Goal: Use online tool/utility: Utilize a website feature to perform a specific function

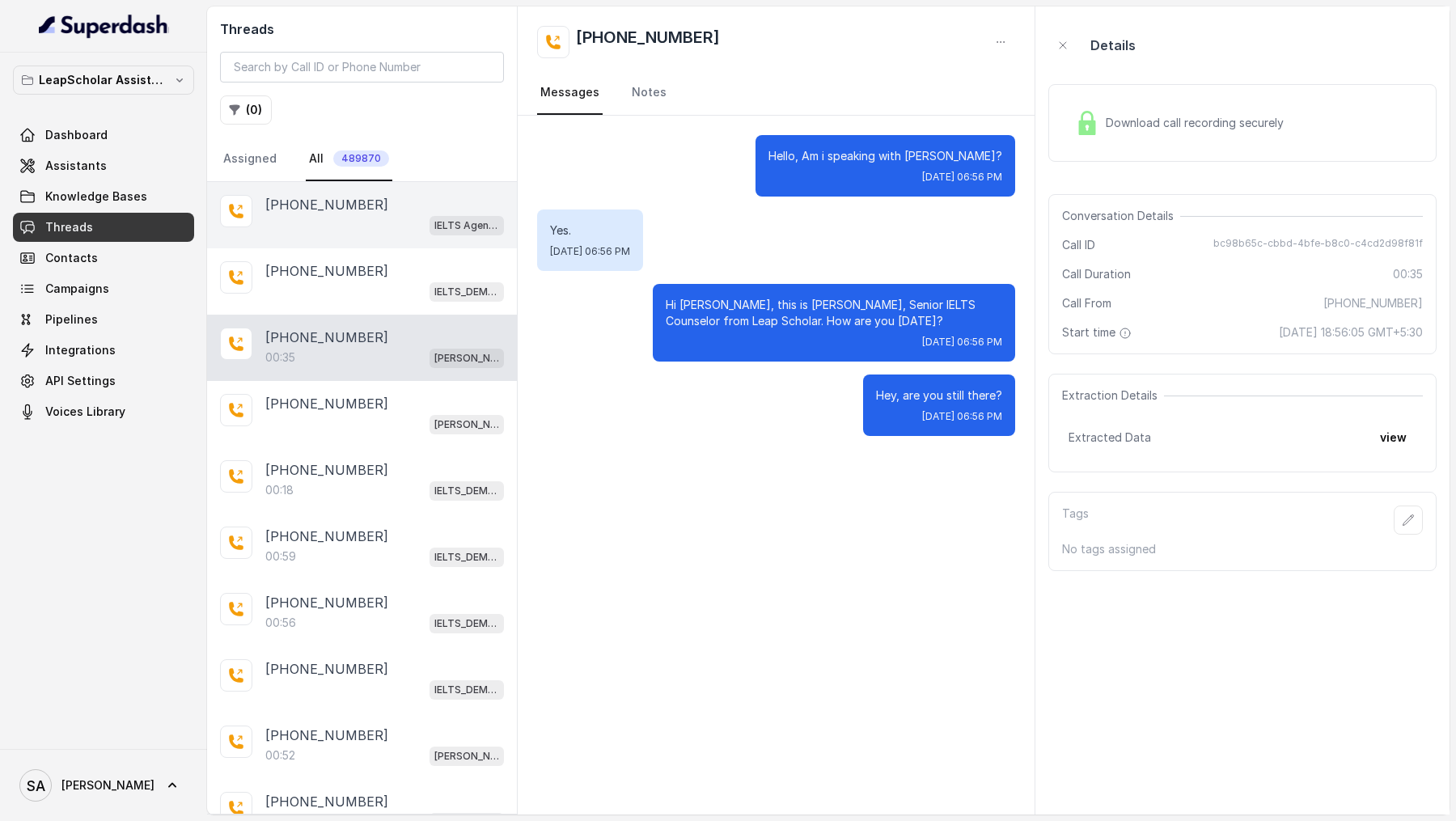
click at [371, 228] on div "IELTS Agent 2" at bounding box center [384, 224] width 239 height 21
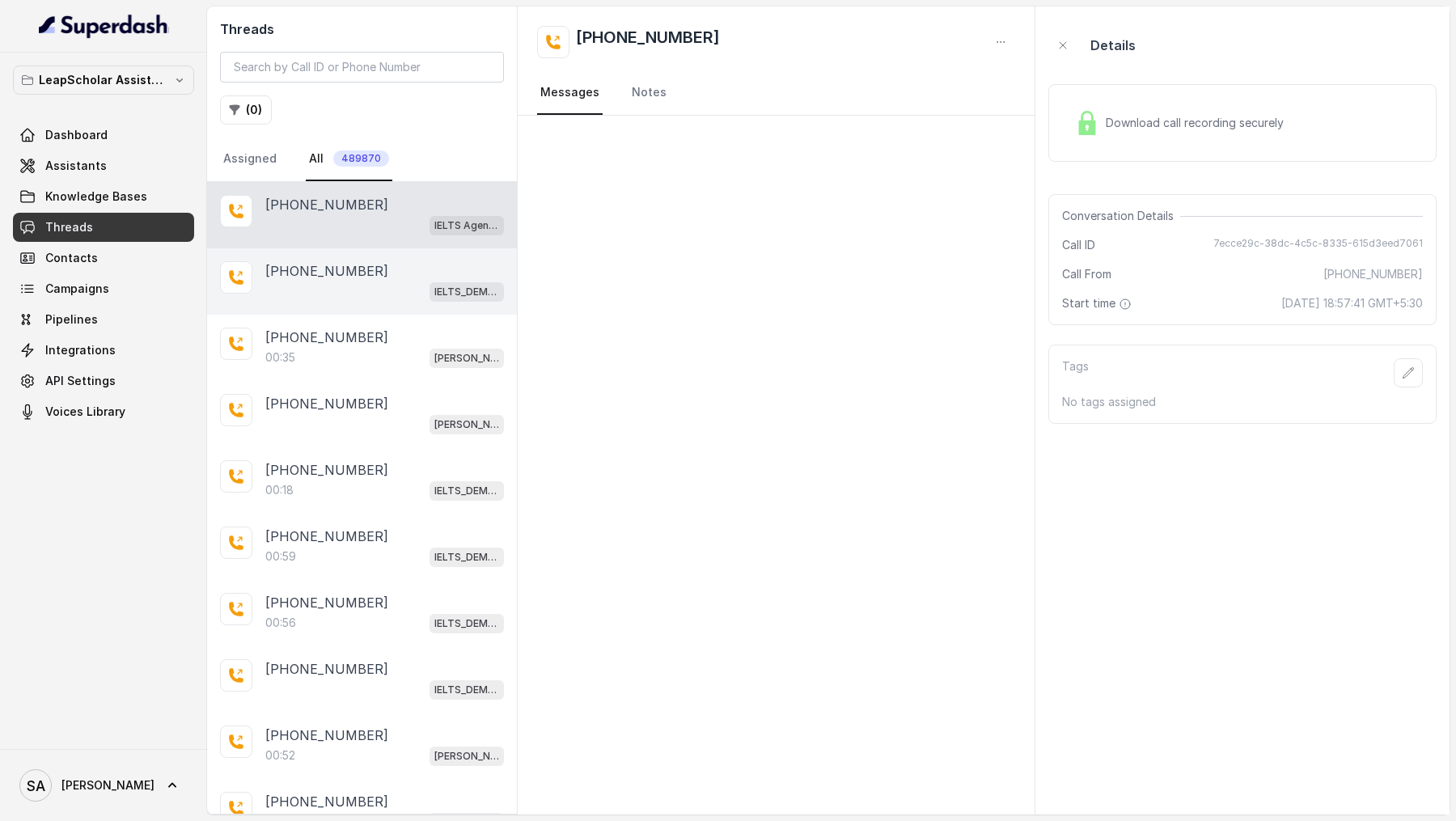
click at [367, 283] on div "IELTS_DEMO_gk (agent 1)" at bounding box center [384, 291] width 239 height 21
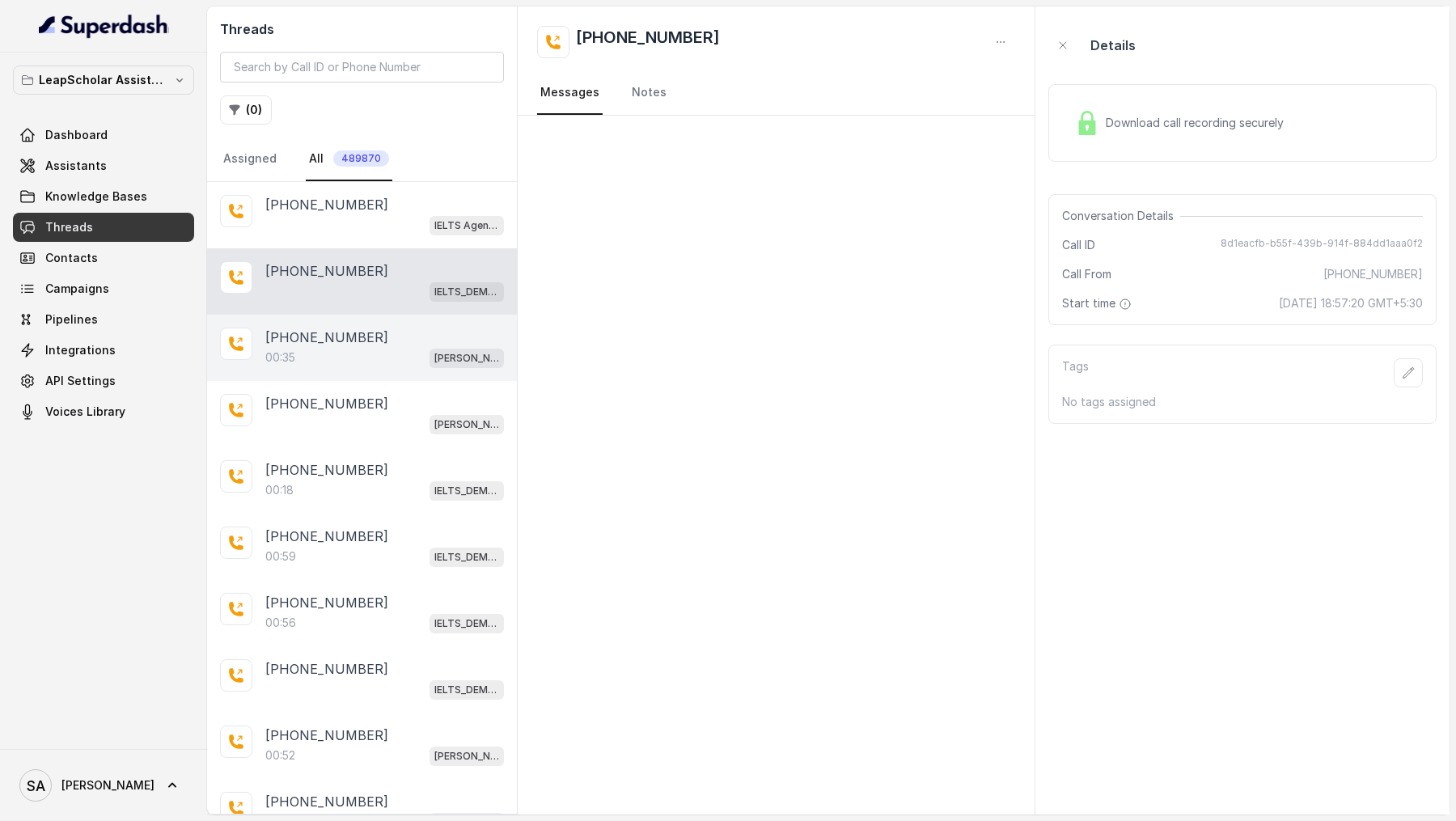
click at [344, 366] on div "[PHONE_NUMBER]:35 Ashutosh ielts testing (agent -1)" at bounding box center [362, 348] width 310 height 66
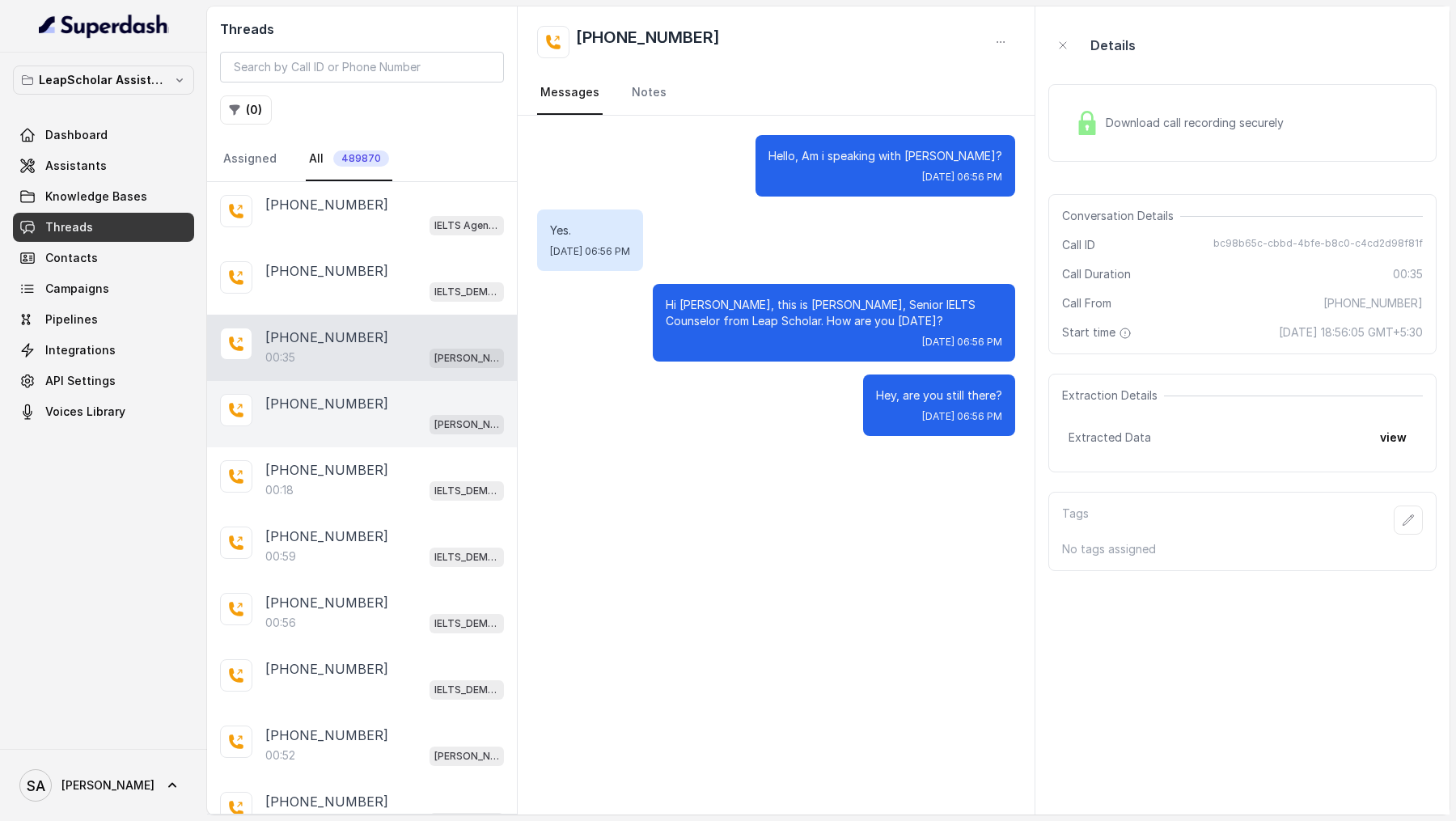
click at [331, 418] on div "[PERSON_NAME] ielts testing (agent -1)" at bounding box center [384, 423] width 239 height 21
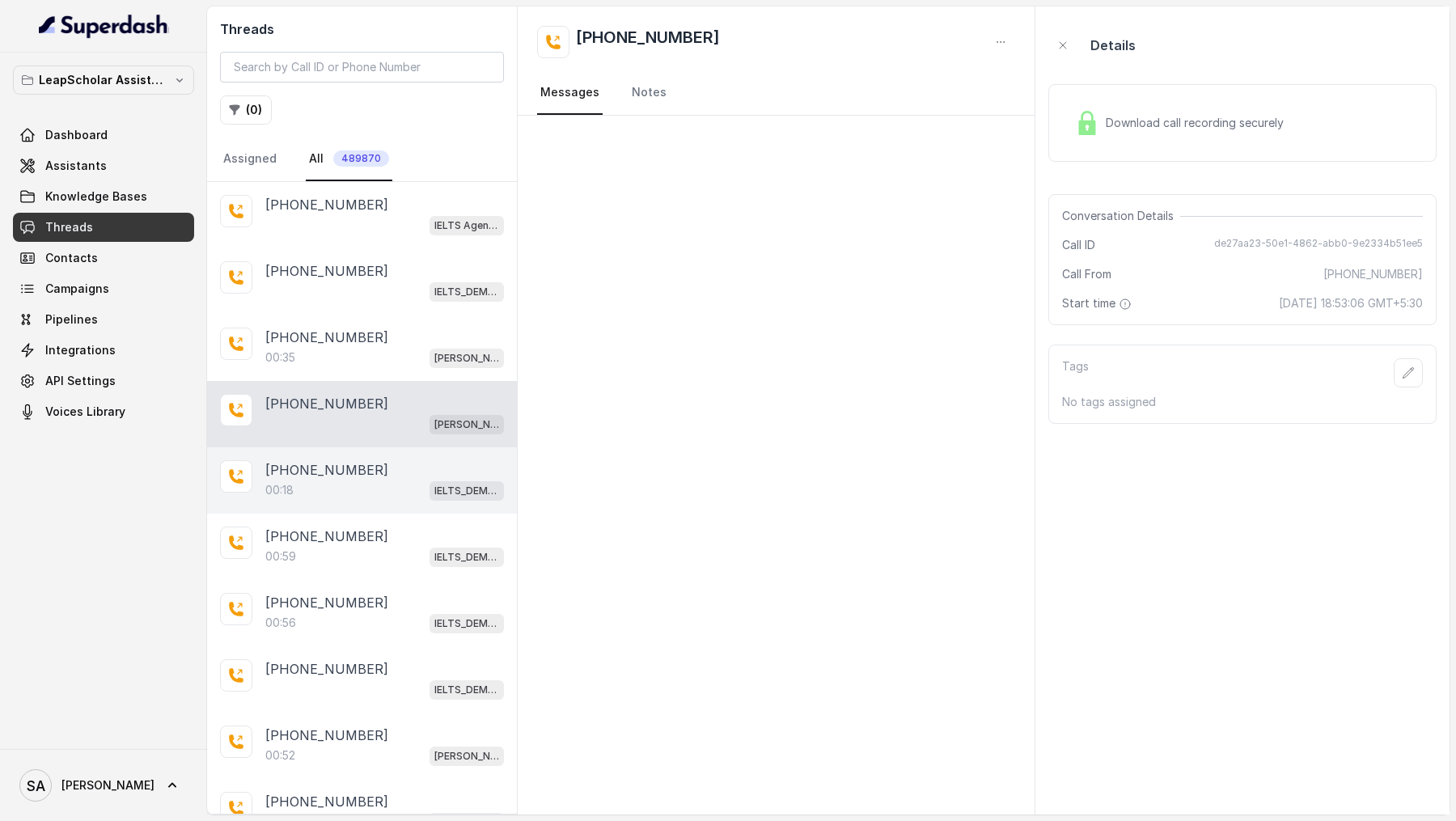
click at [321, 484] on div "00:18 IELTS_DEMO_gk (agent 1)" at bounding box center [384, 489] width 239 height 21
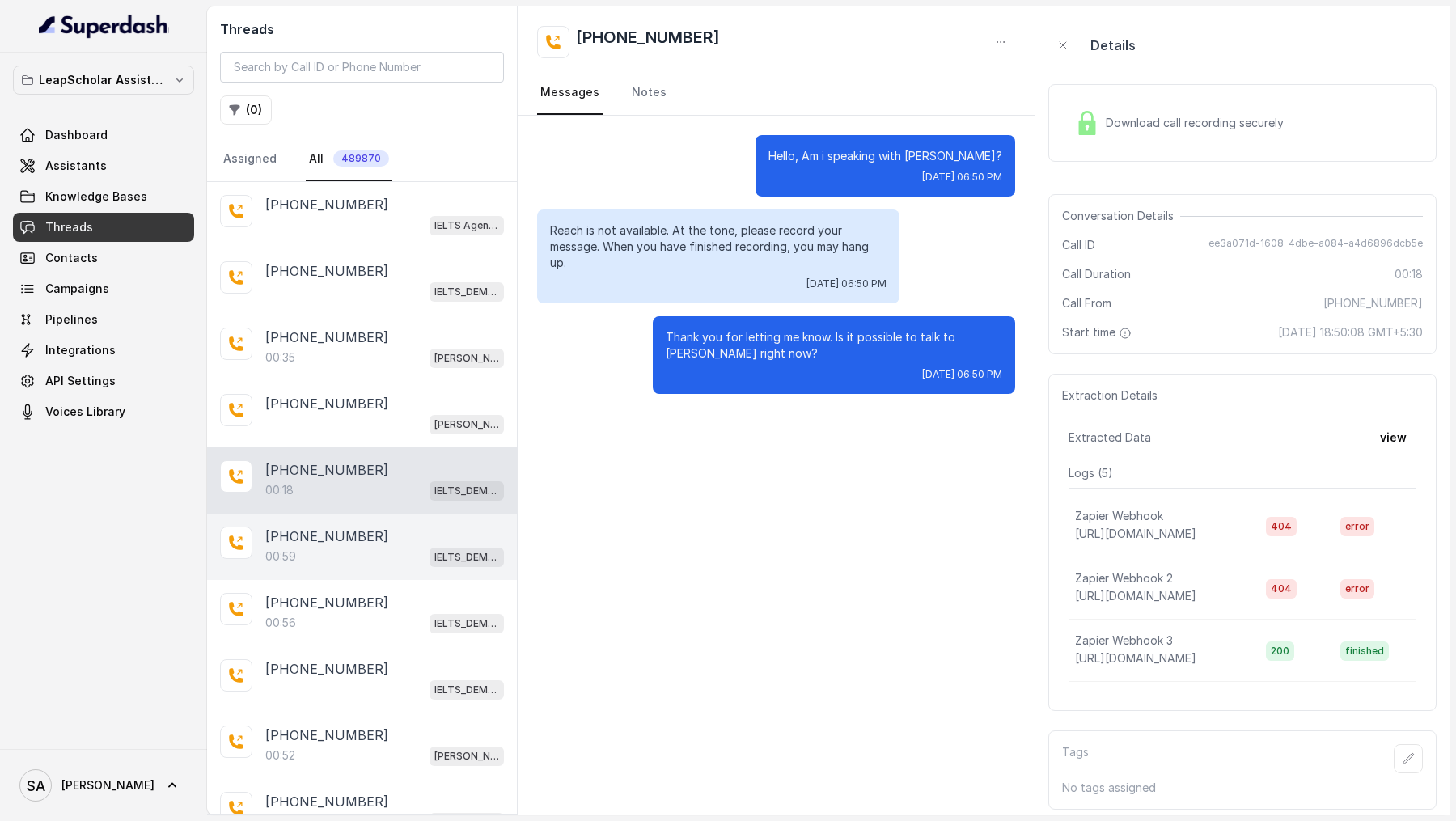
click at [312, 537] on p "[PHONE_NUMBER]" at bounding box center [326, 535] width 123 height 19
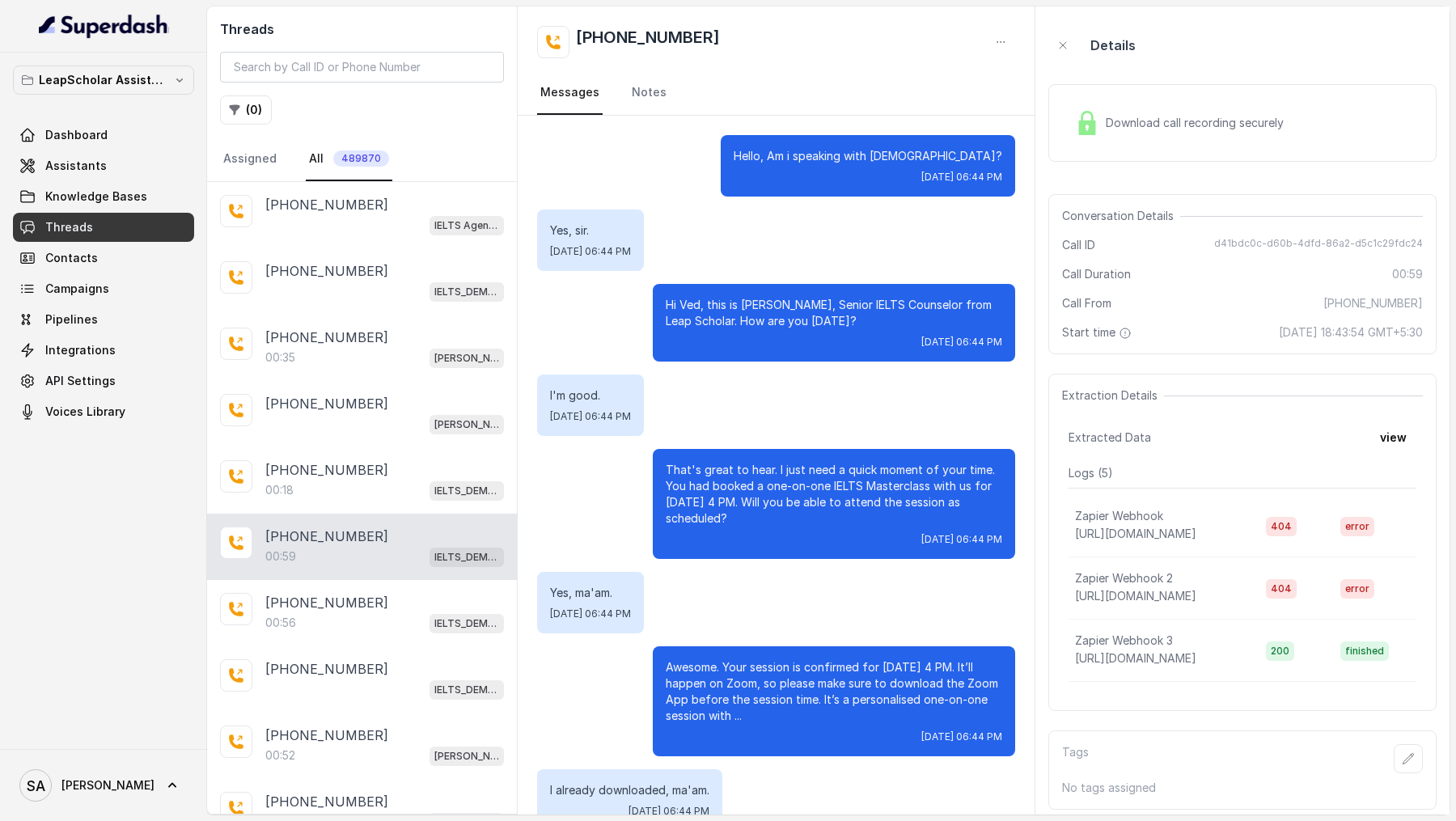
scroll to position [158, 0]
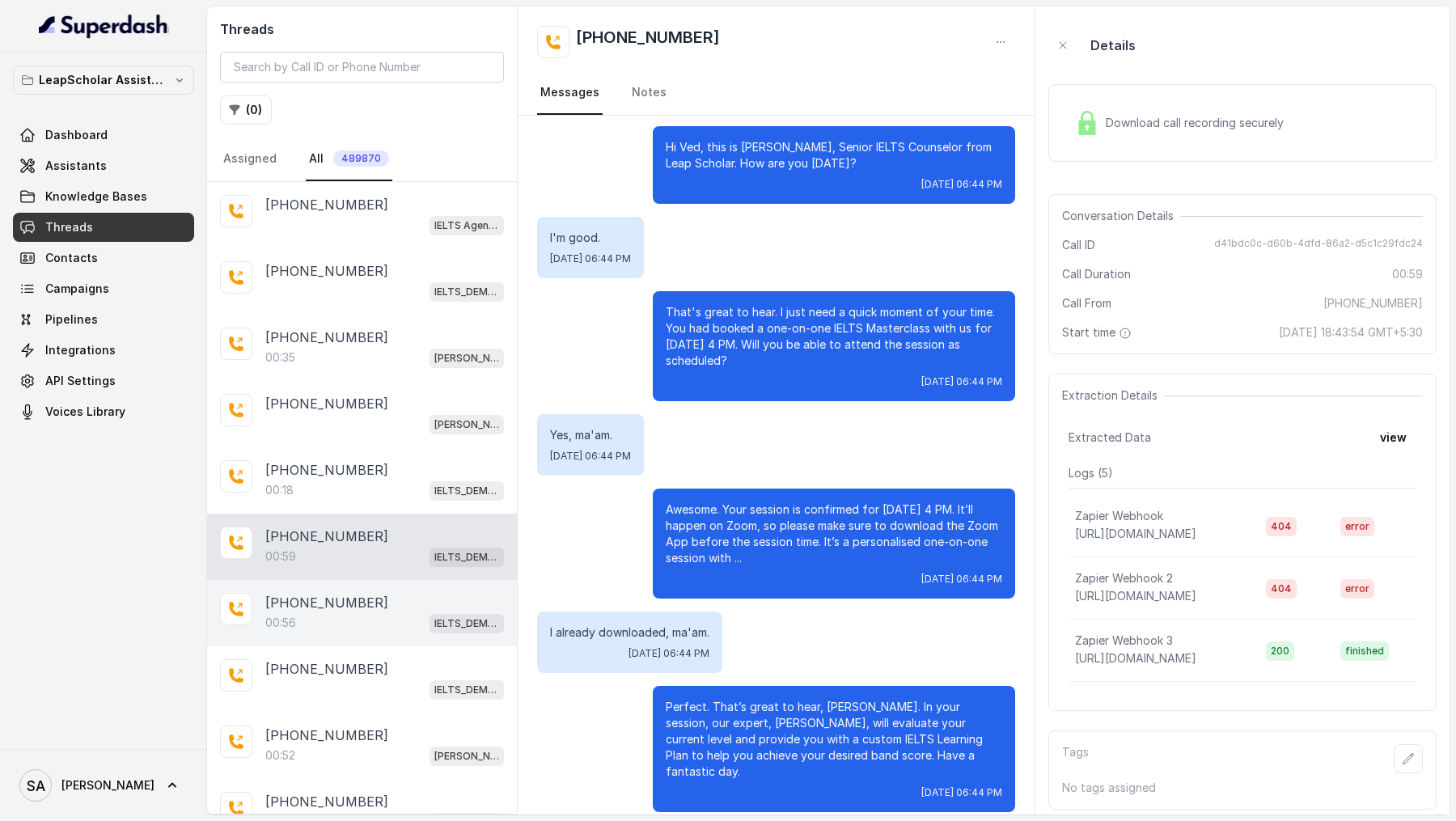
click at [316, 612] on div "00:56 IELTS_DEMO_gk (agent 1)" at bounding box center [384, 622] width 239 height 21
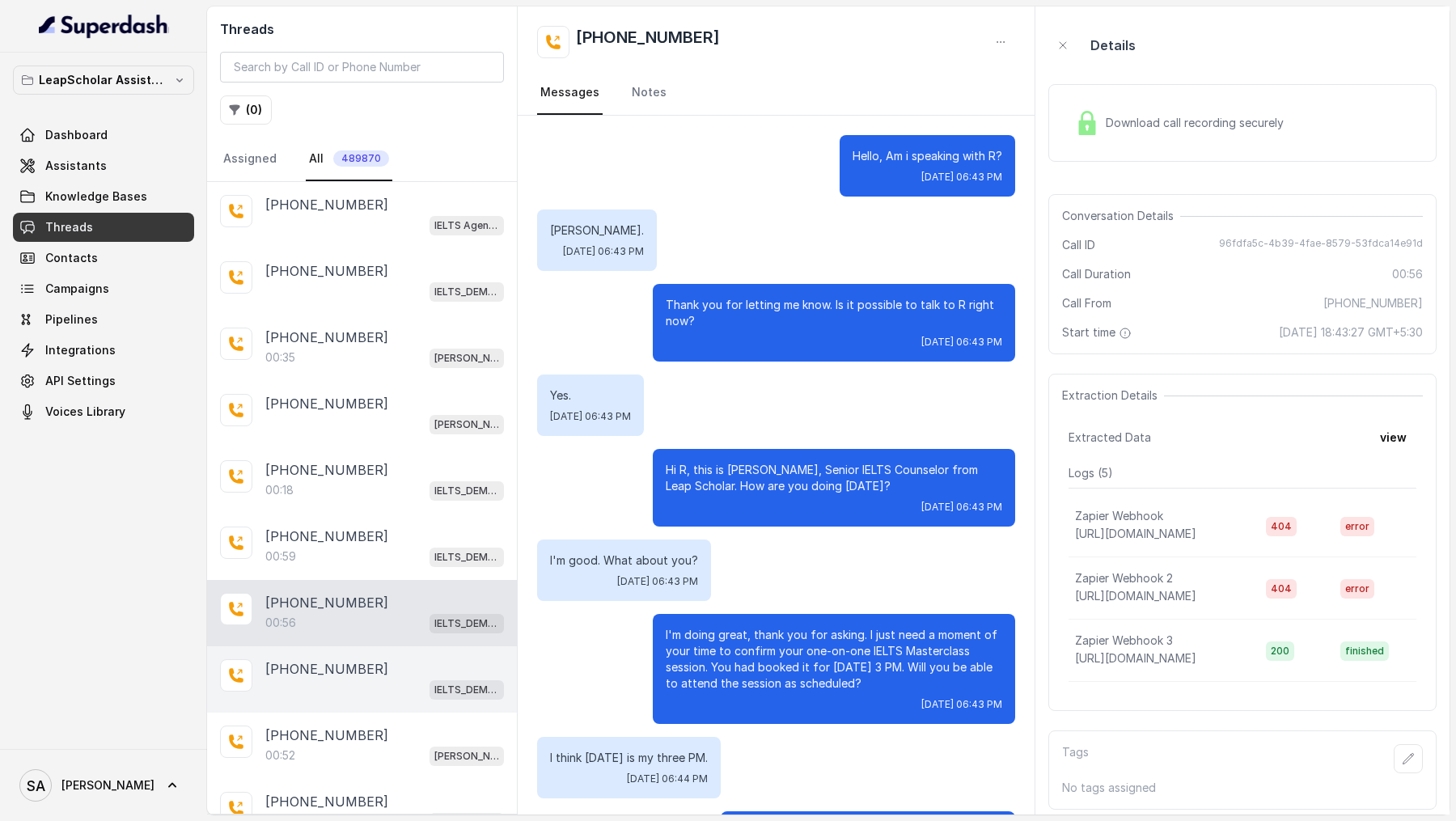
scroll to position [423, 0]
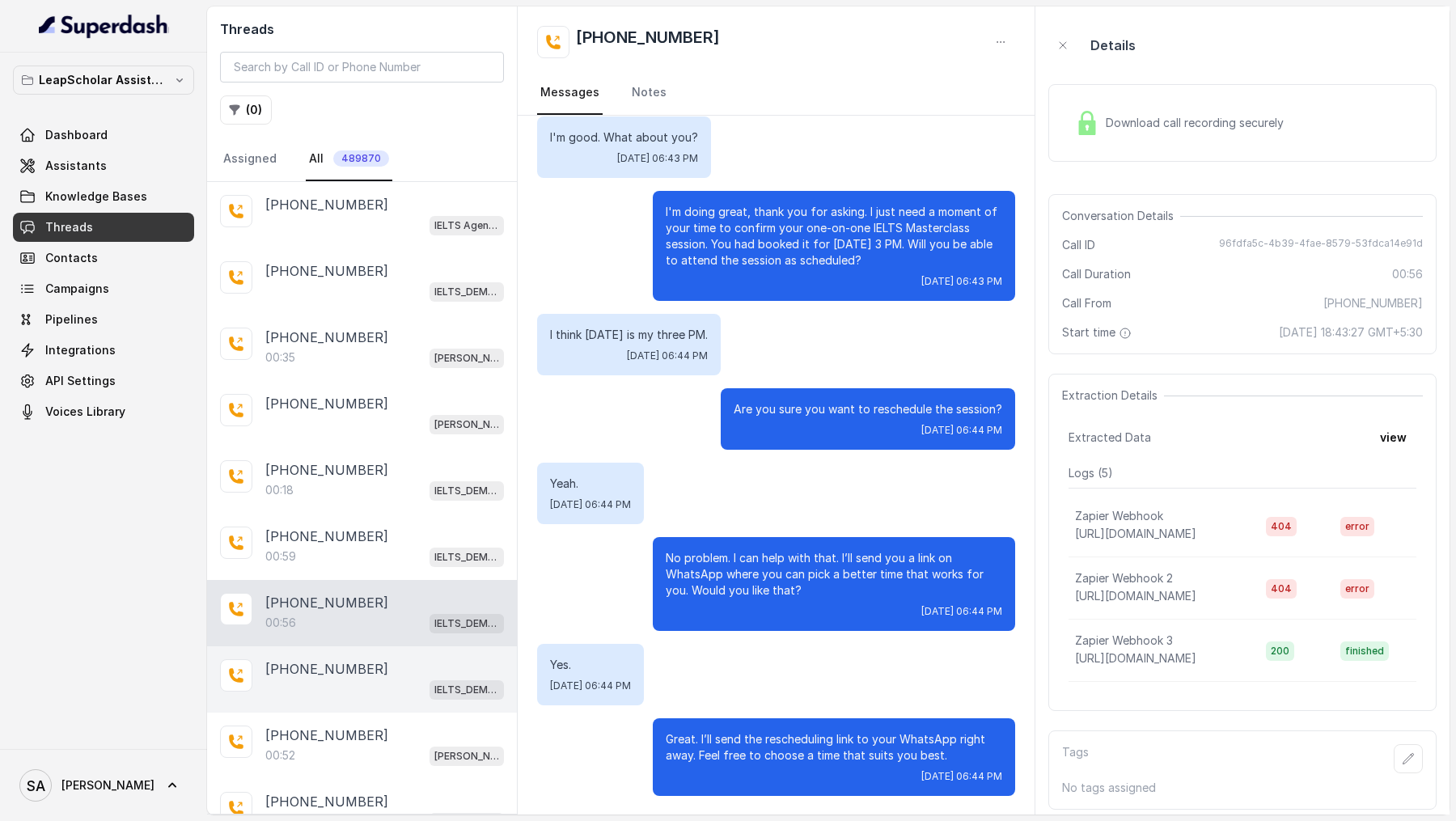
click at [315, 651] on div "[PHONE_NUMBER] IELTS_DEMO_gk (agent 1)" at bounding box center [362, 679] width 310 height 66
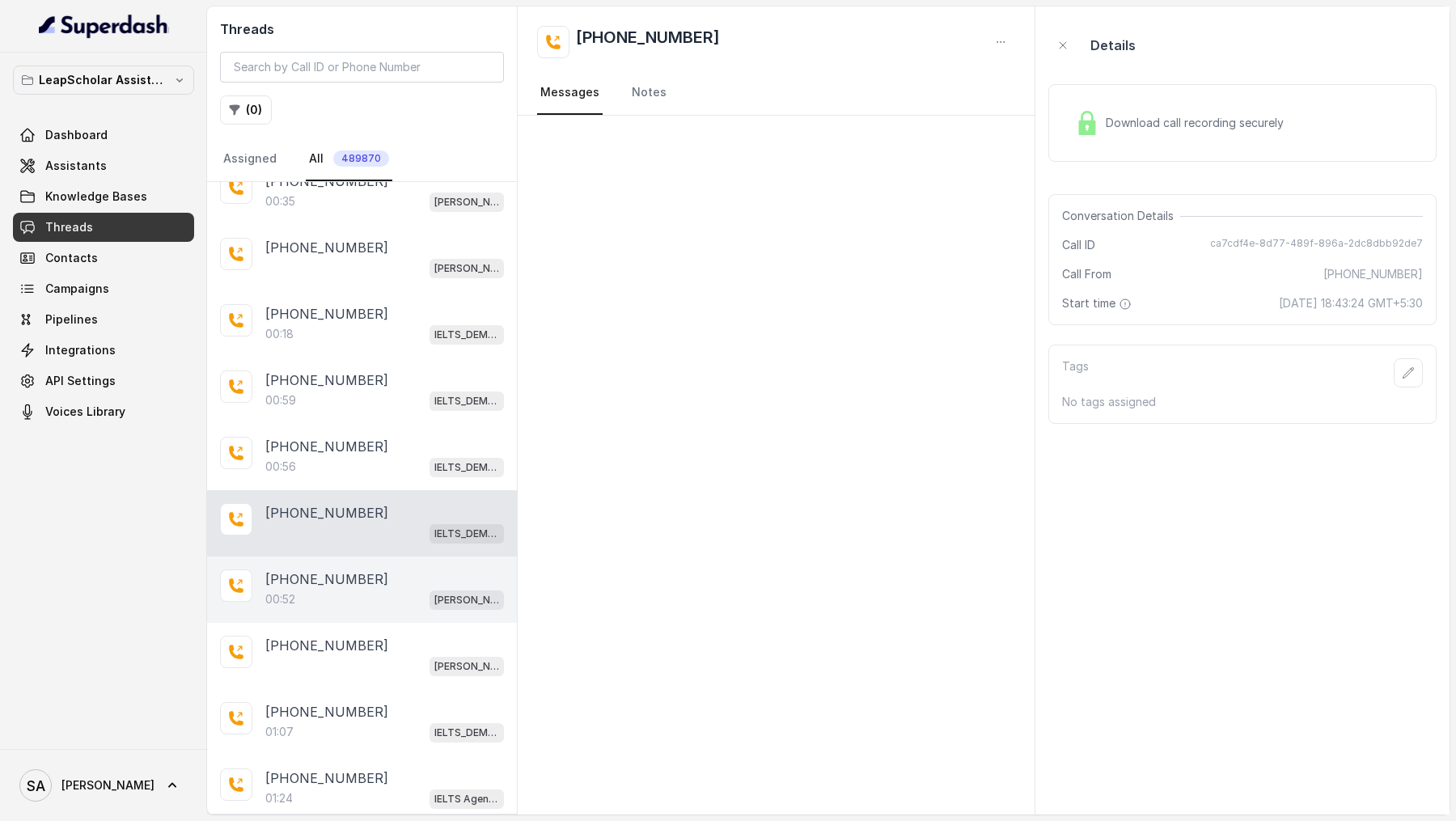
scroll to position [172, 0]
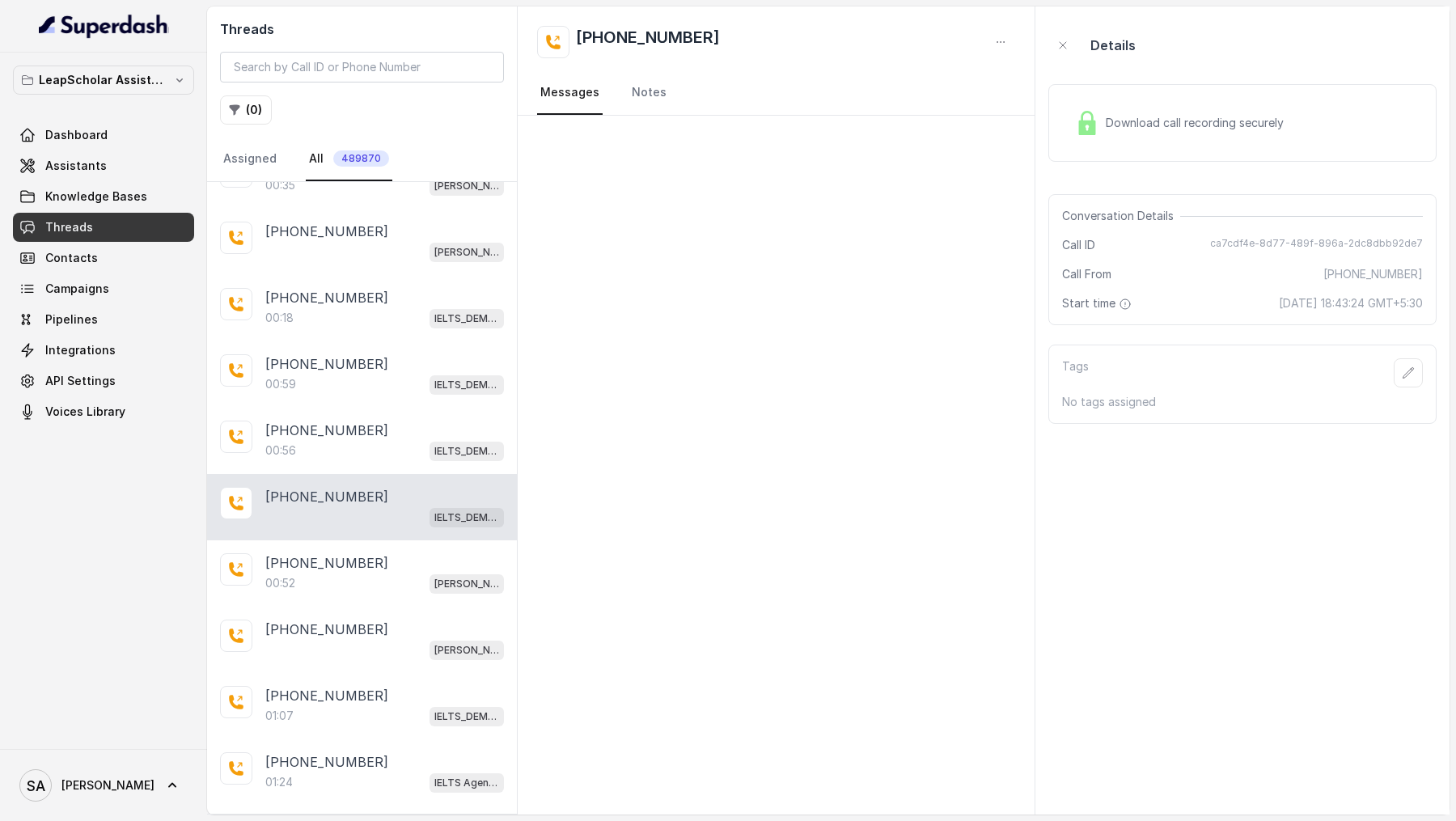
click at [376, 494] on div "[PHONE_NUMBER]" at bounding box center [384, 496] width 239 height 19
click at [370, 553] on div "[PHONE_NUMBER]" at bounding box center [384, 562] width 239 height 19
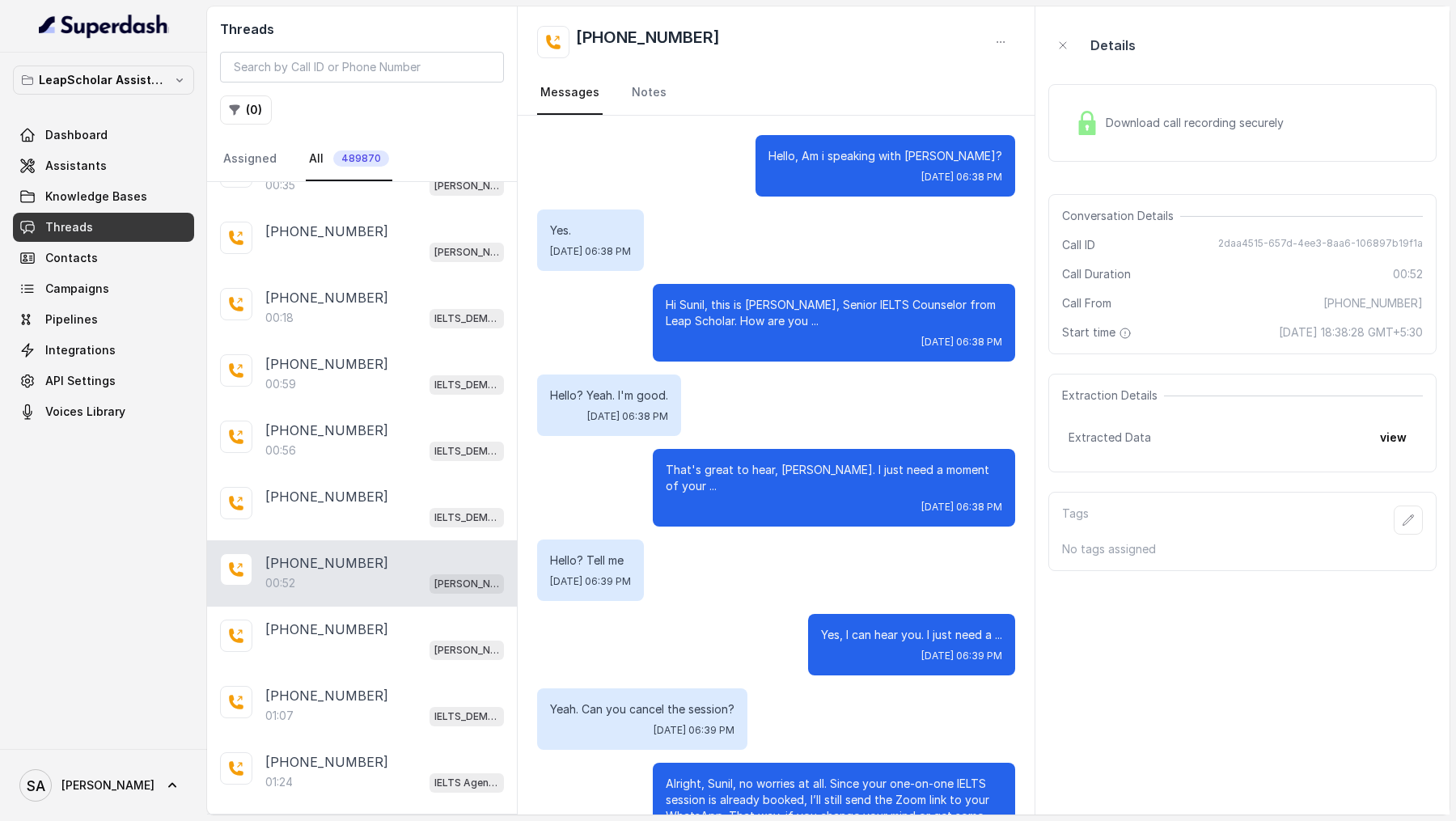
scroll to position [210, 0]
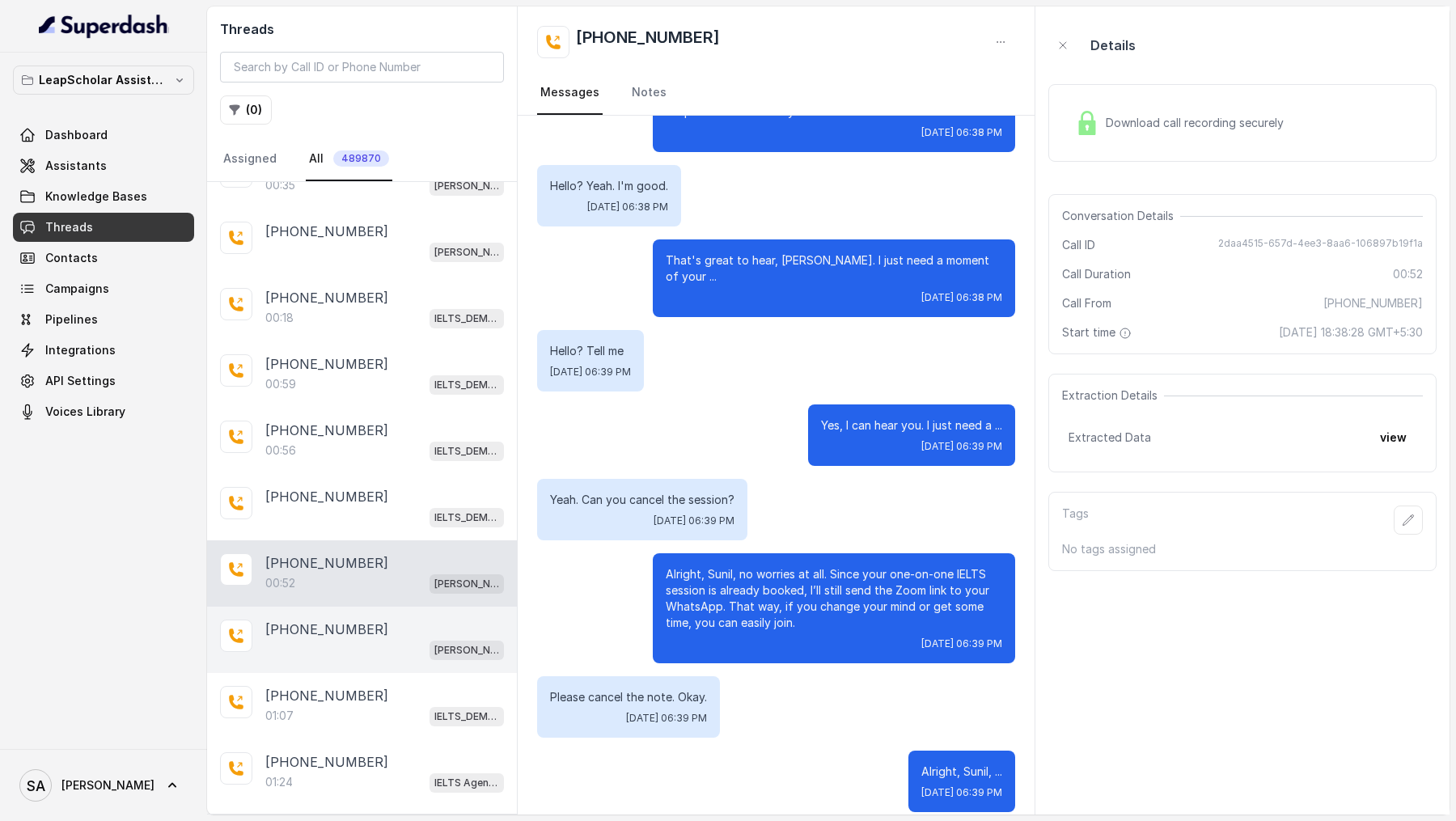
click at [364, 638] on div "[PERSON_NAME] ielts testing (agent -1)" at bounding box center [384, 648] width 239 height 21
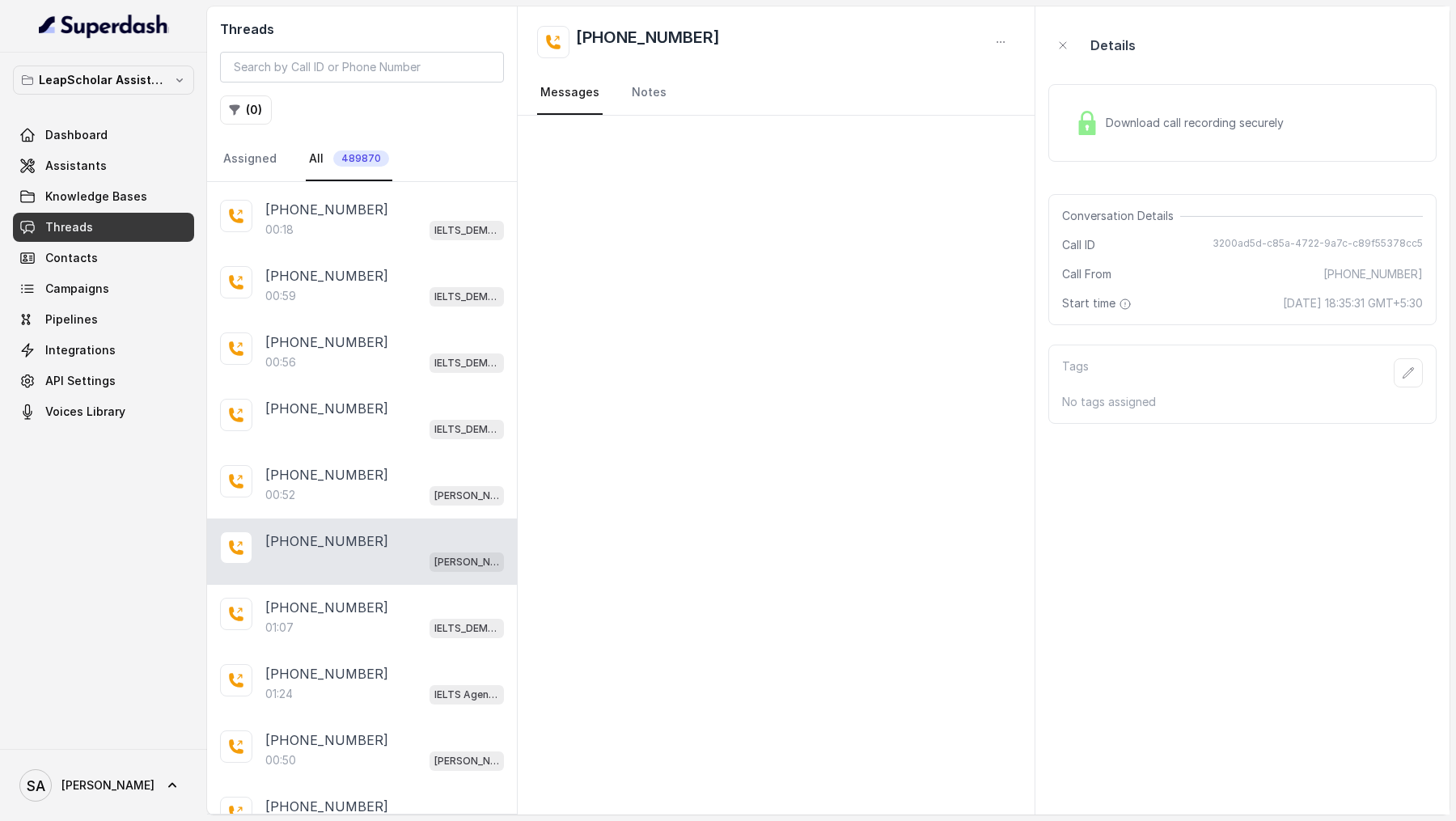
scroll to position [357, 0]
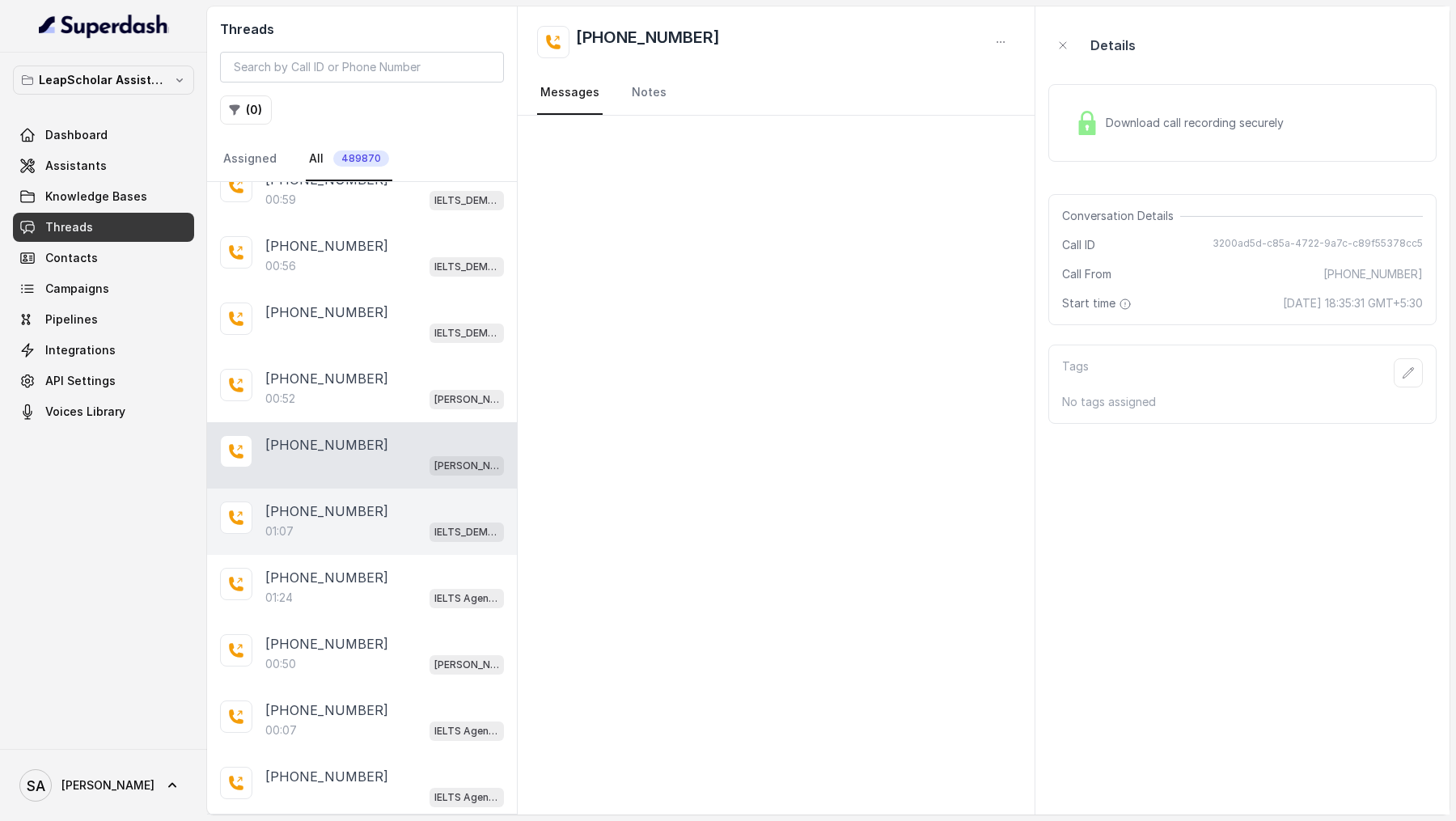
click at [393, 501] on div "[PHONE_NUMBER]" at bounding box center [384, 510] width 239 height 19
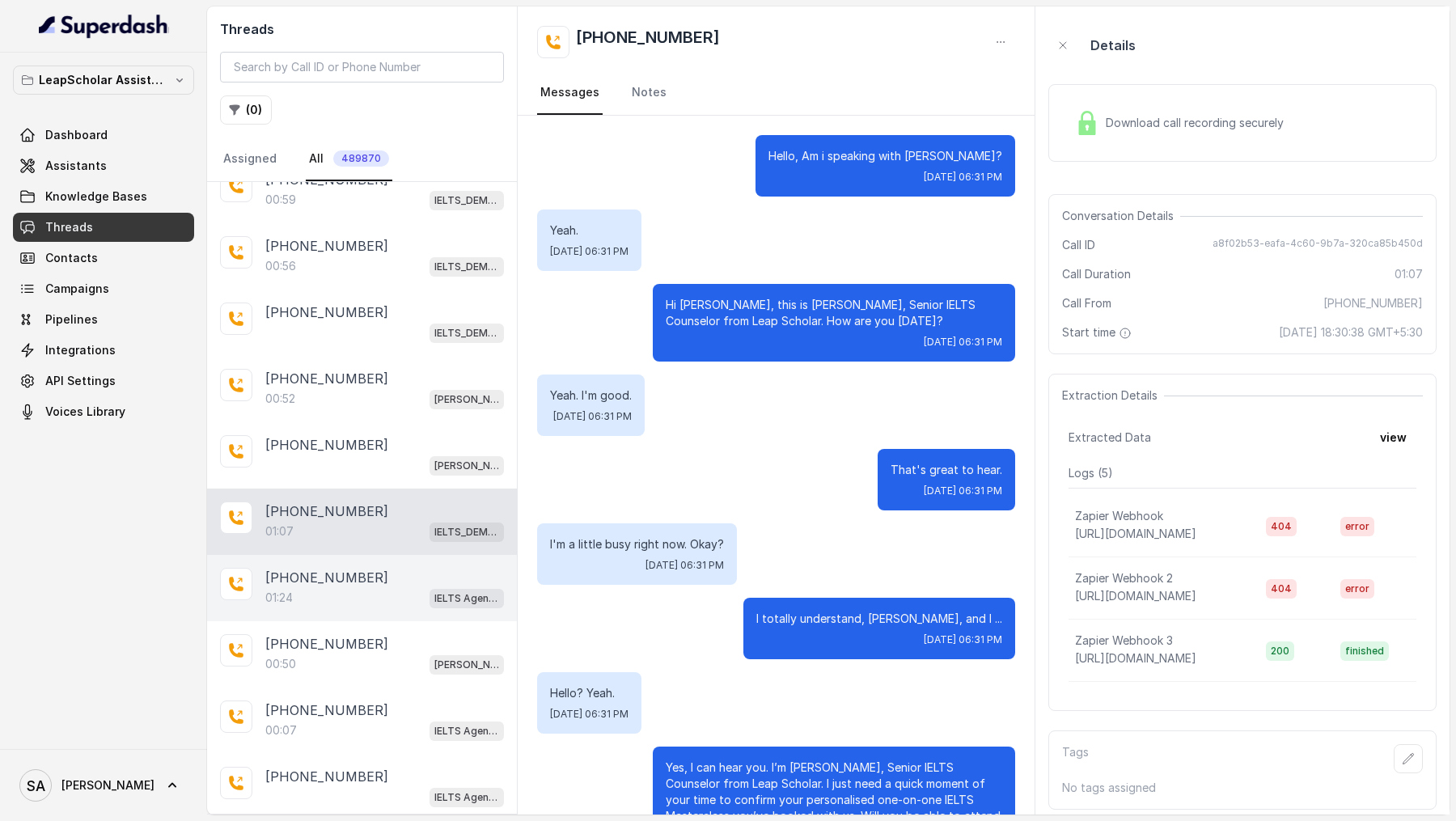
scroll to position [151, 0]
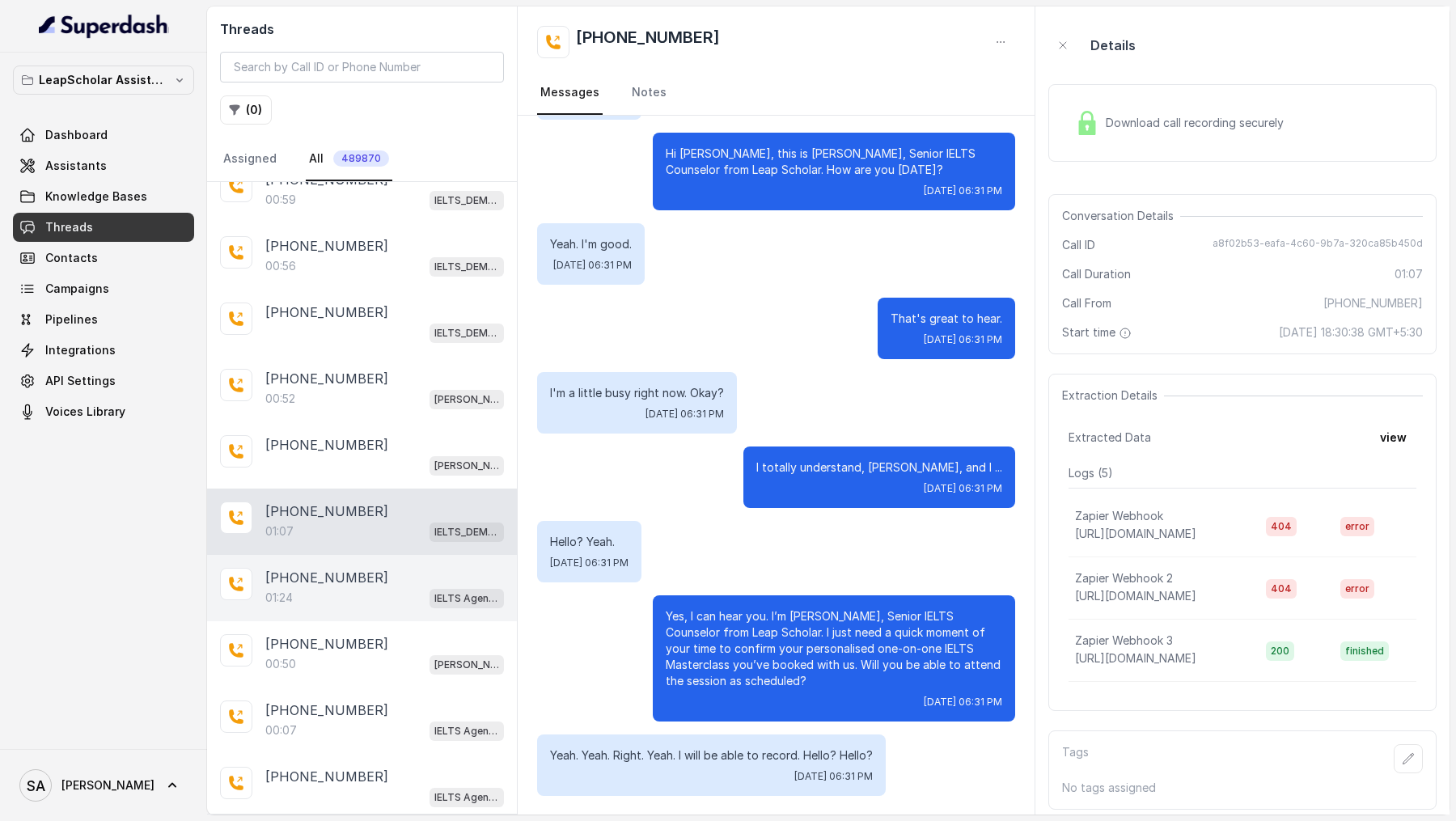
click at [378, 570] on div "[PHONE_NUMBER]" at bounding box center [384, 577] width 239 height 19
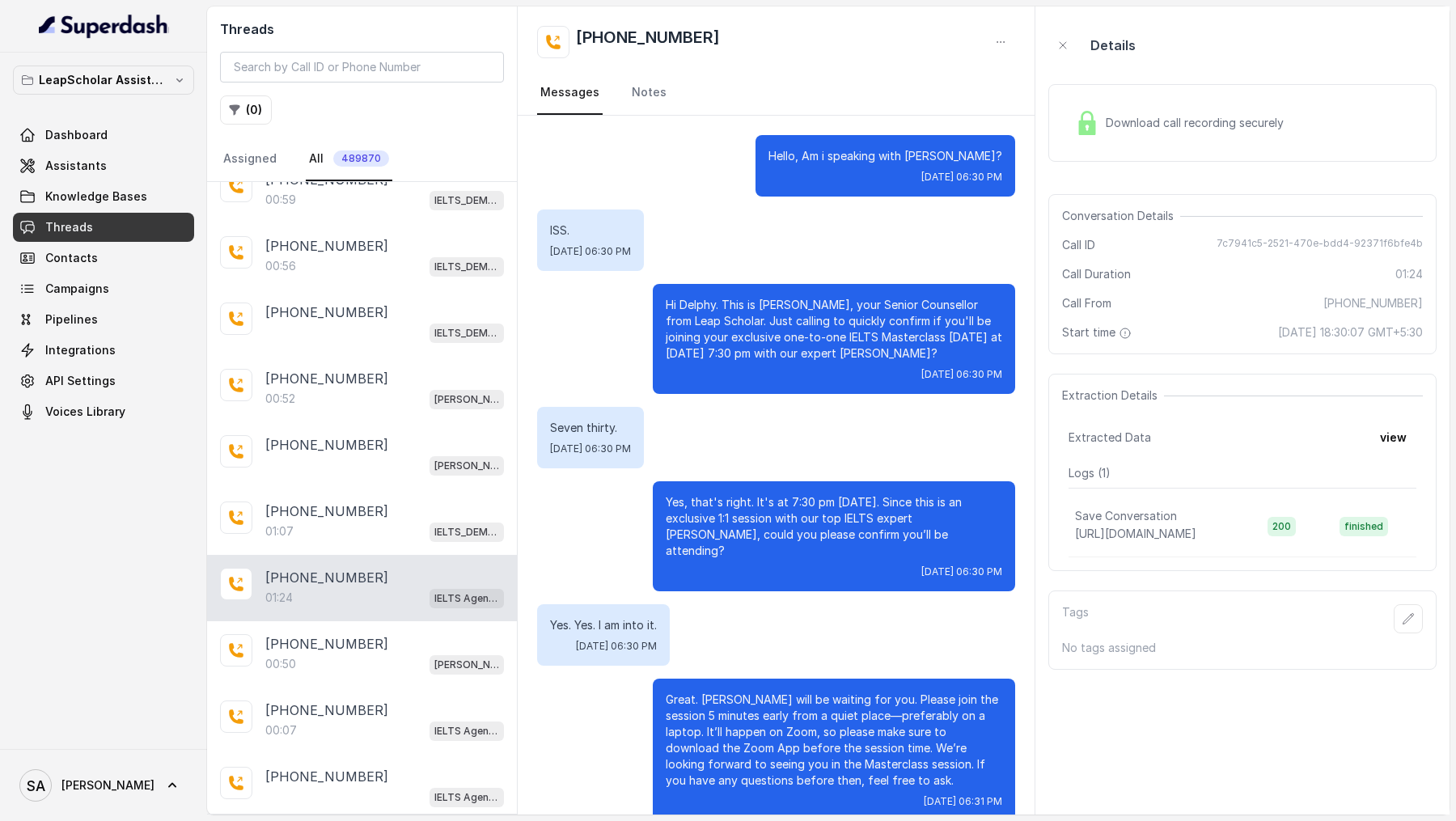
scroll to position [462, 0]
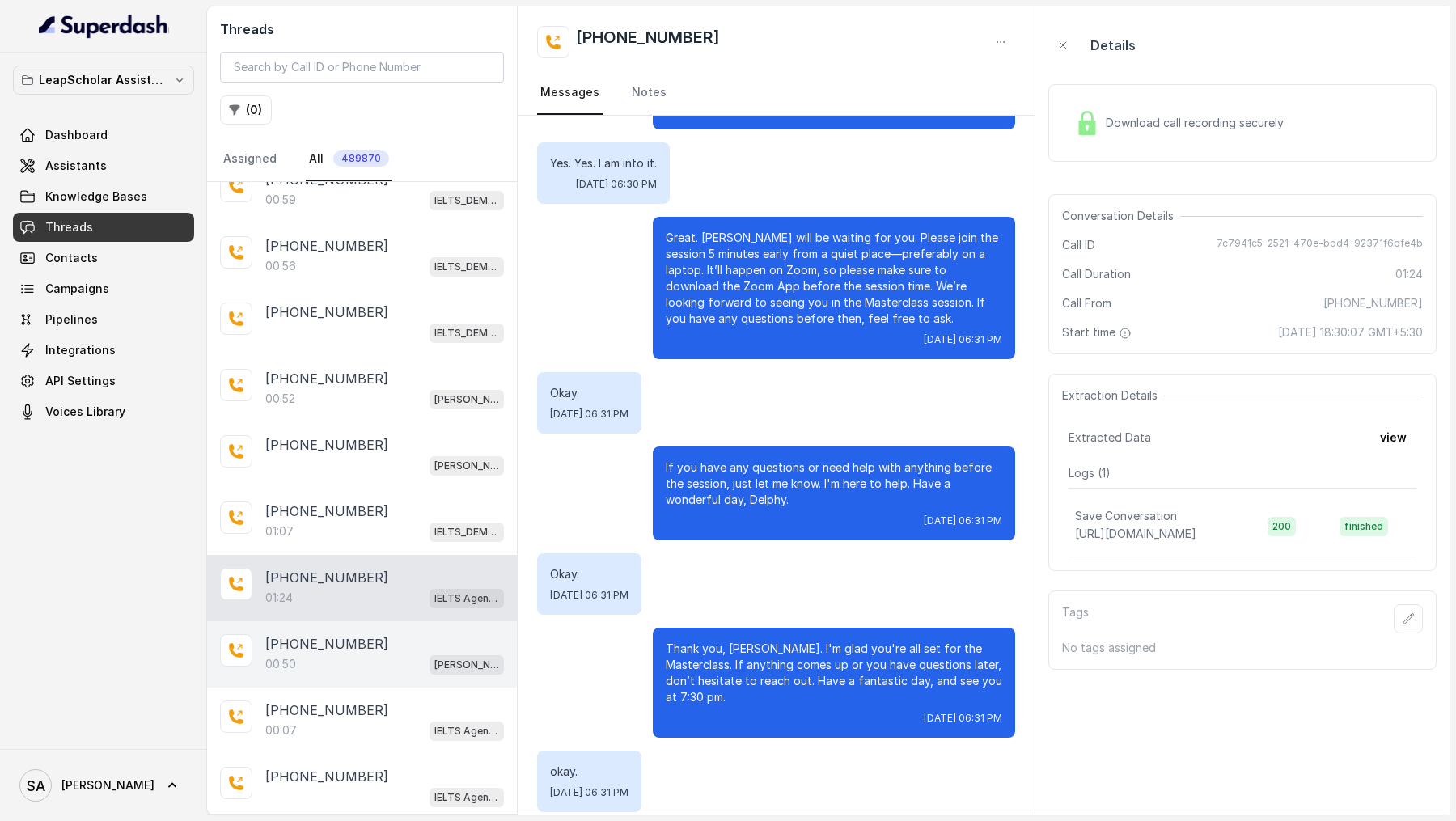
click at [364, 653] on div "00:50 [PERSON_NAME] ielts testing (agent -1)" at bounding box center [384, 663] width 239 height 21
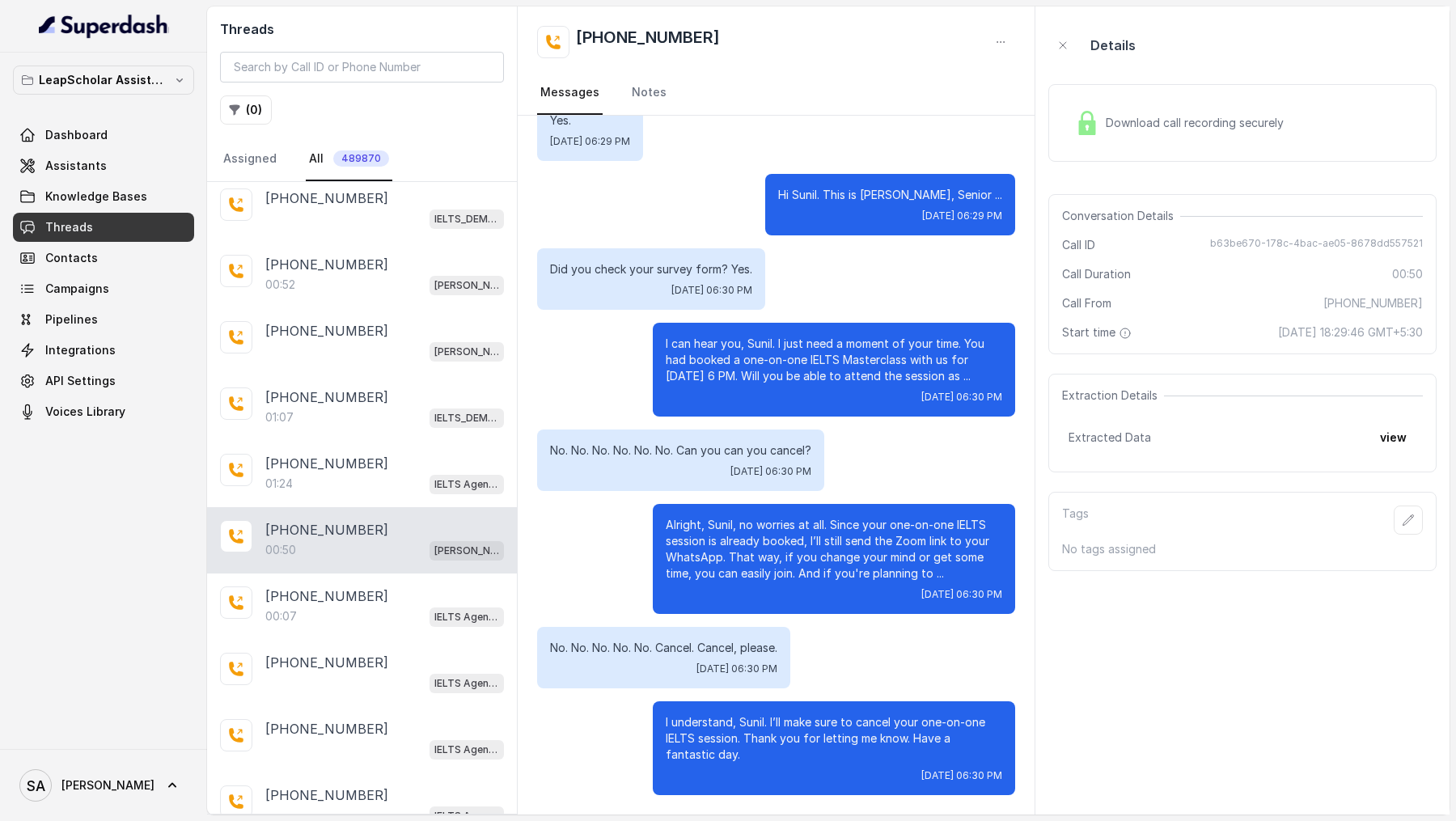
scroll to position [510, 0]
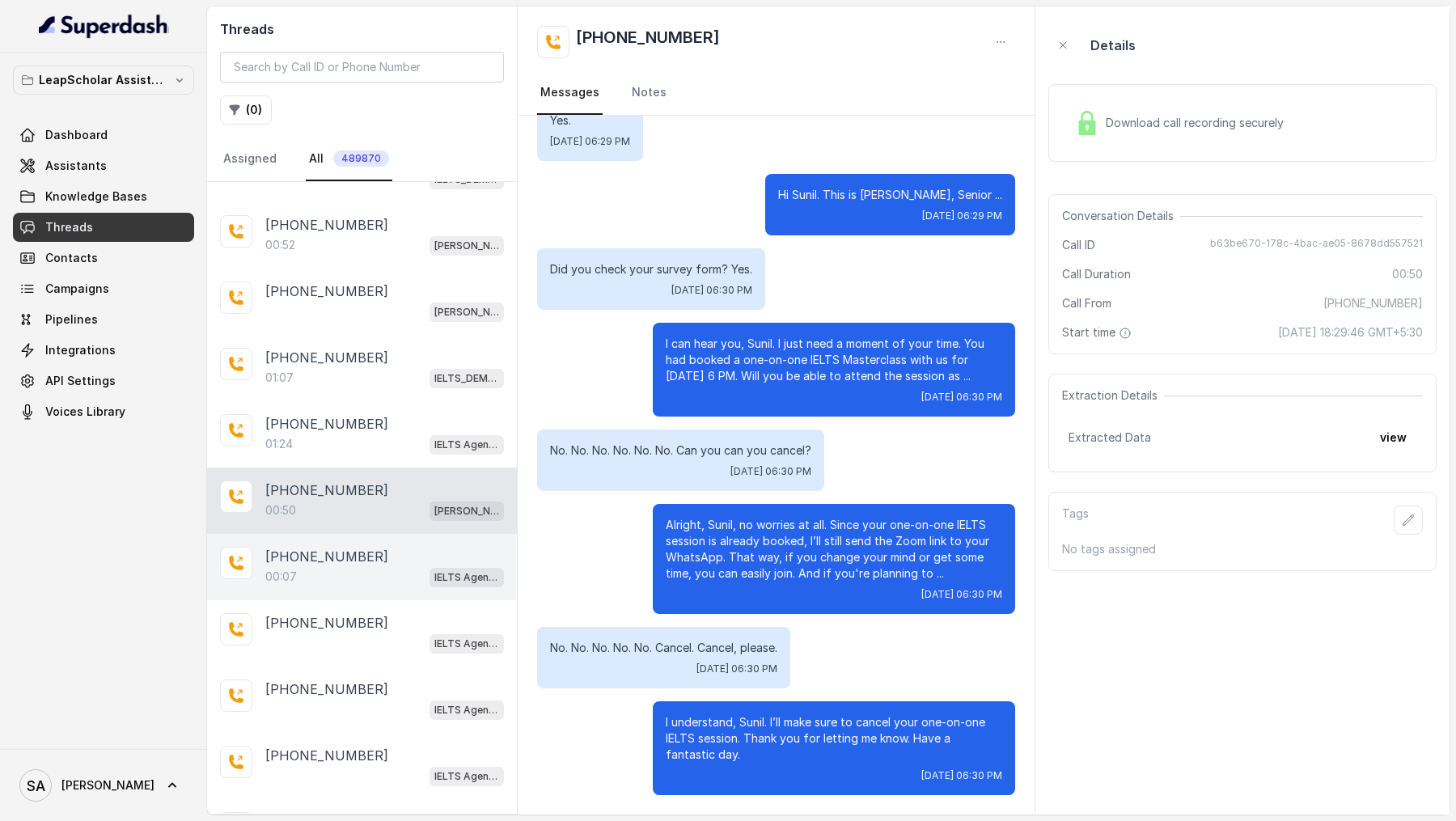
click at [367, 548] on div "[PHONE_NUMBER]" at bounding box center [384, 556] width 239 height 19
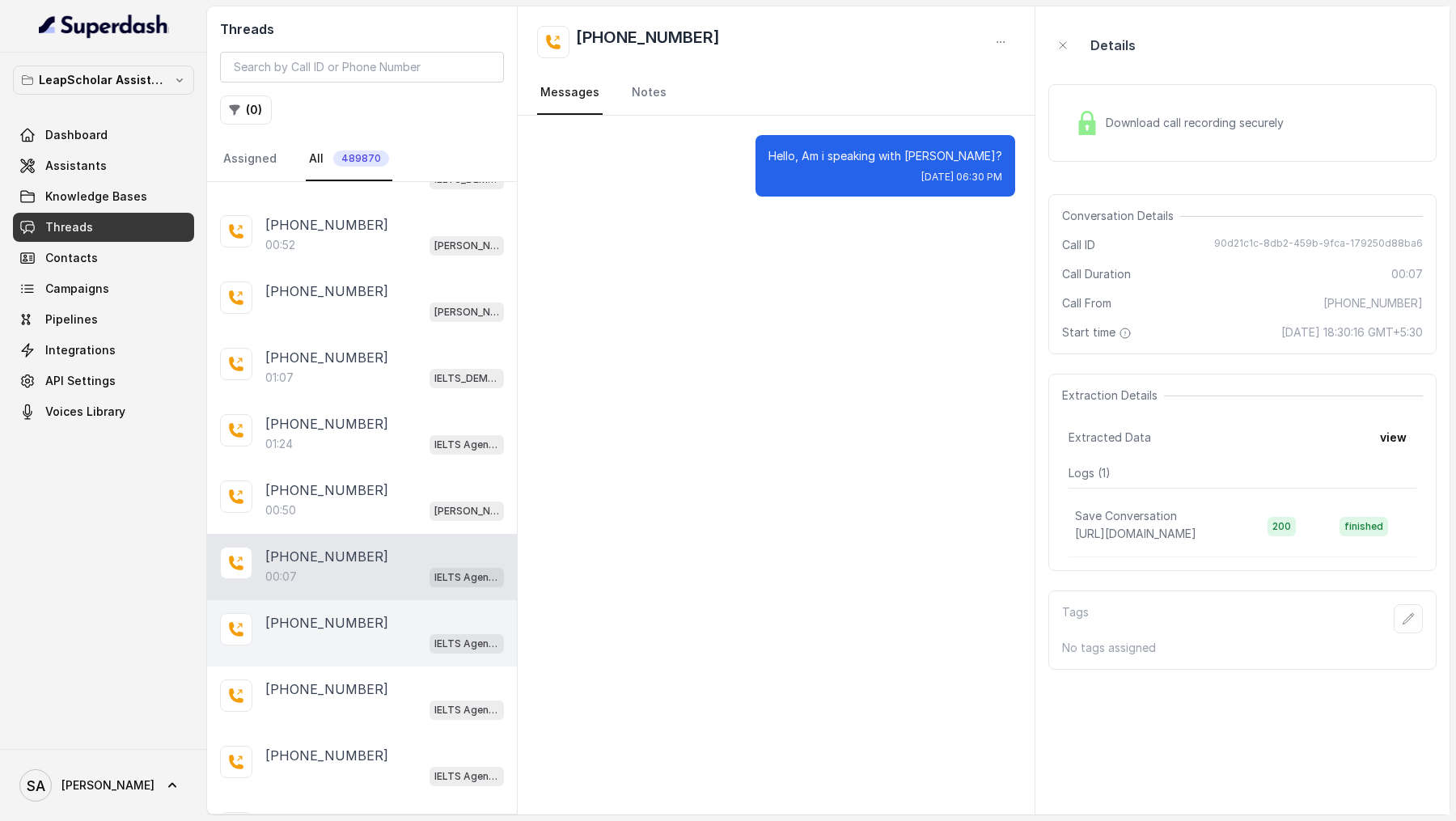
click at [366, 613] on div "[PHONE_NUMBER]" at bounding box center [384, 622] width 239 height 19
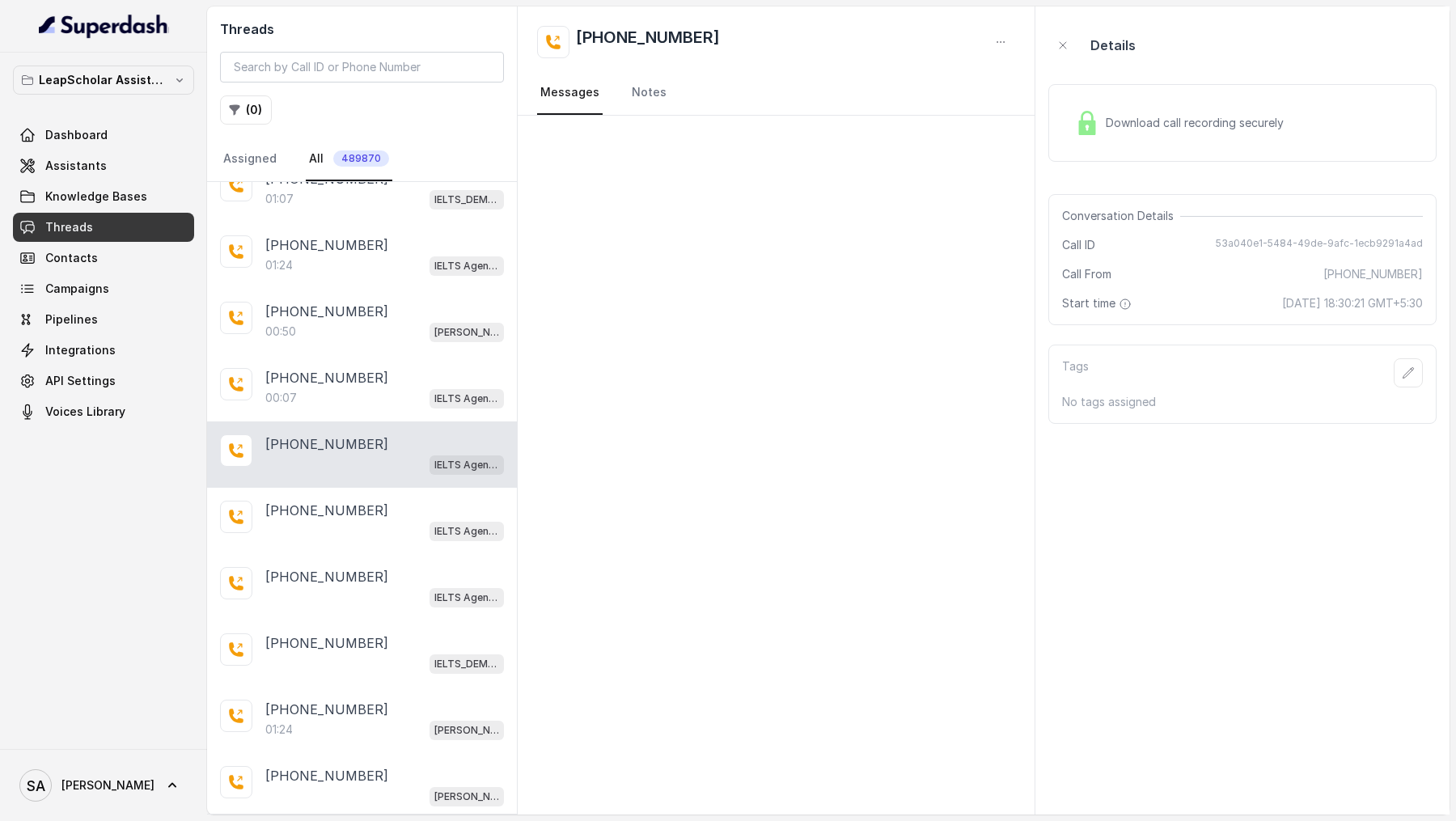
scroll to position [819, 0]
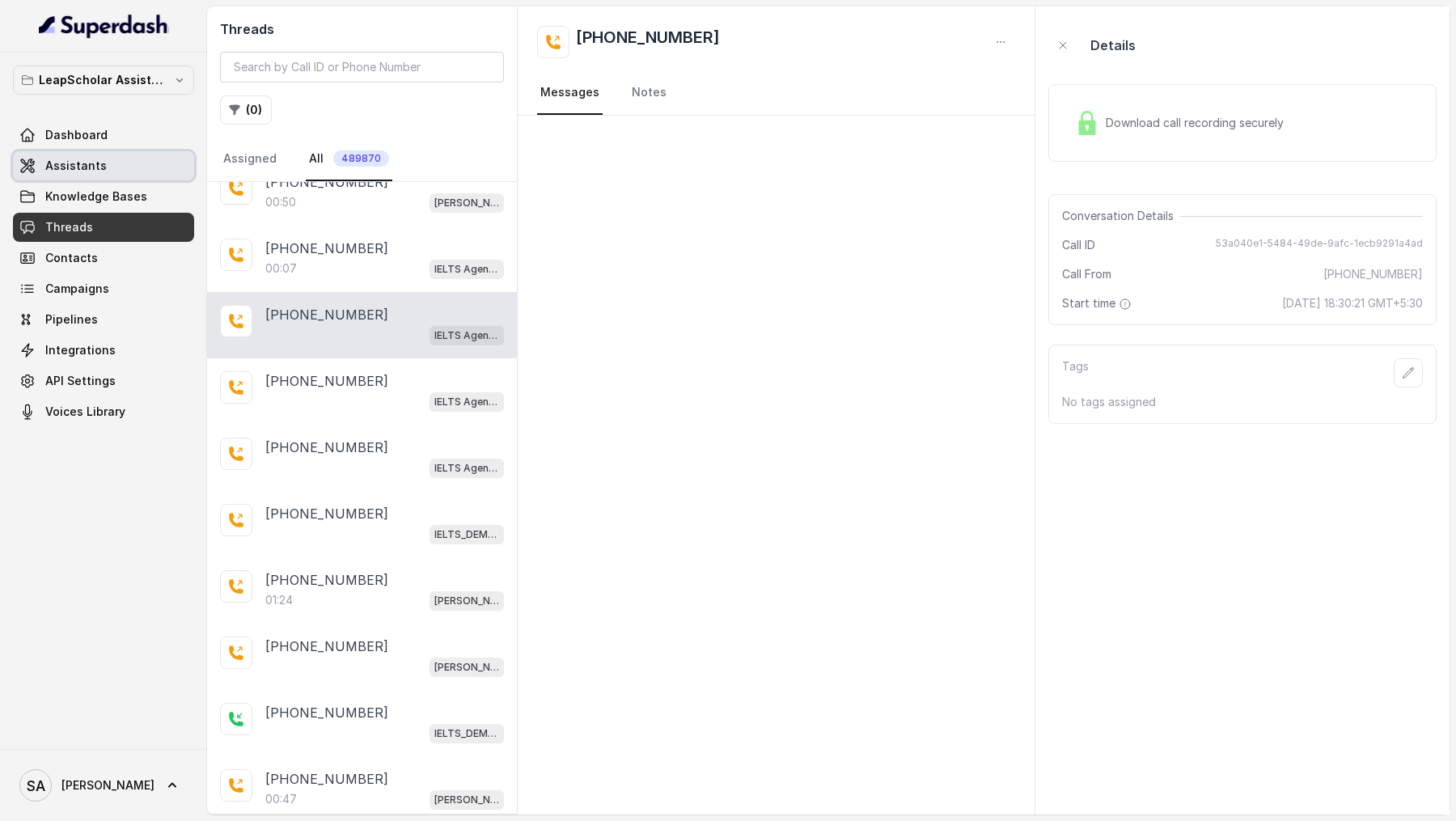
click at [95, 165] on span "Assistants" at bounding box center [76, 166] width 61 height 17
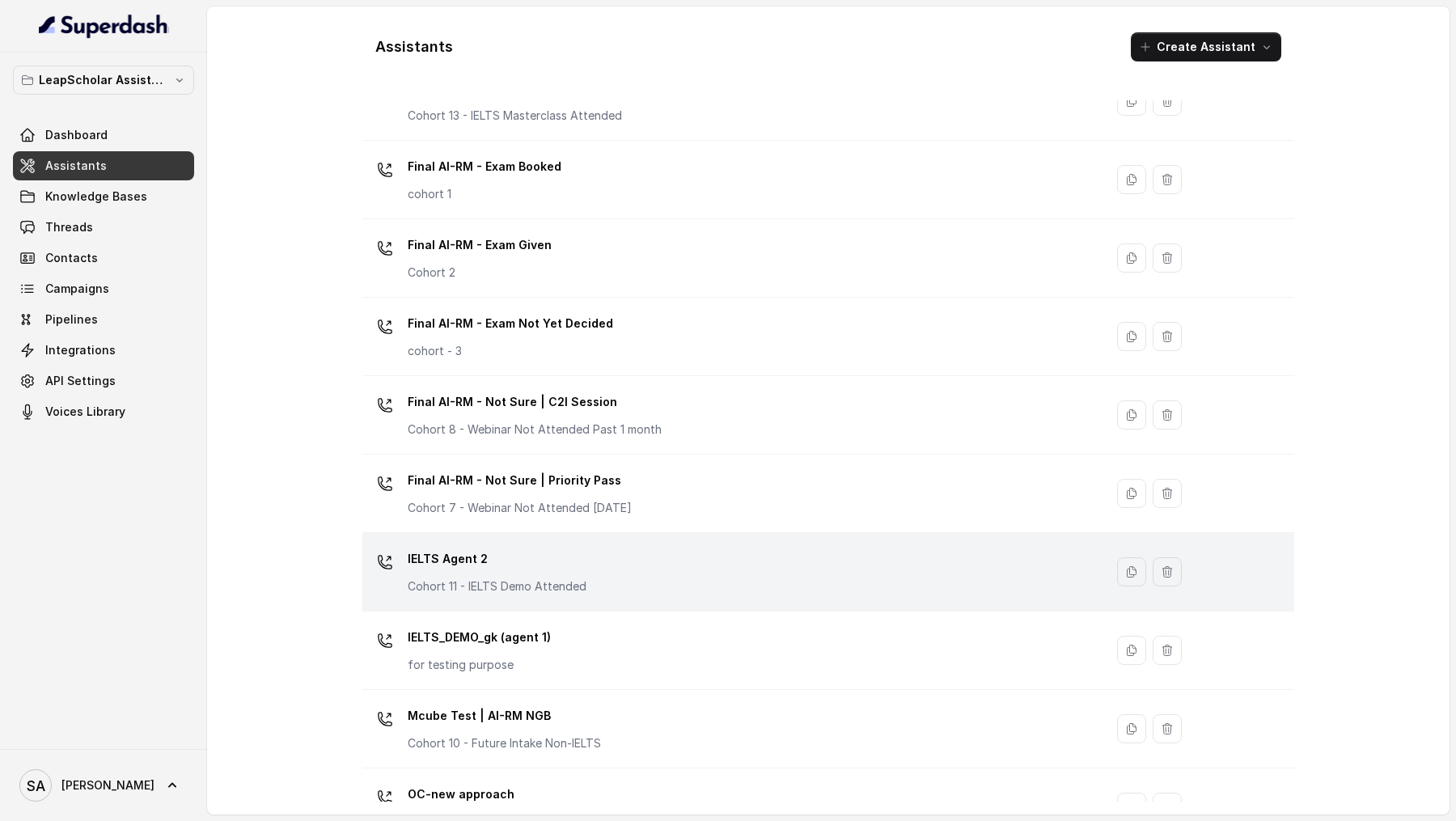
scroll to position [894, 0]
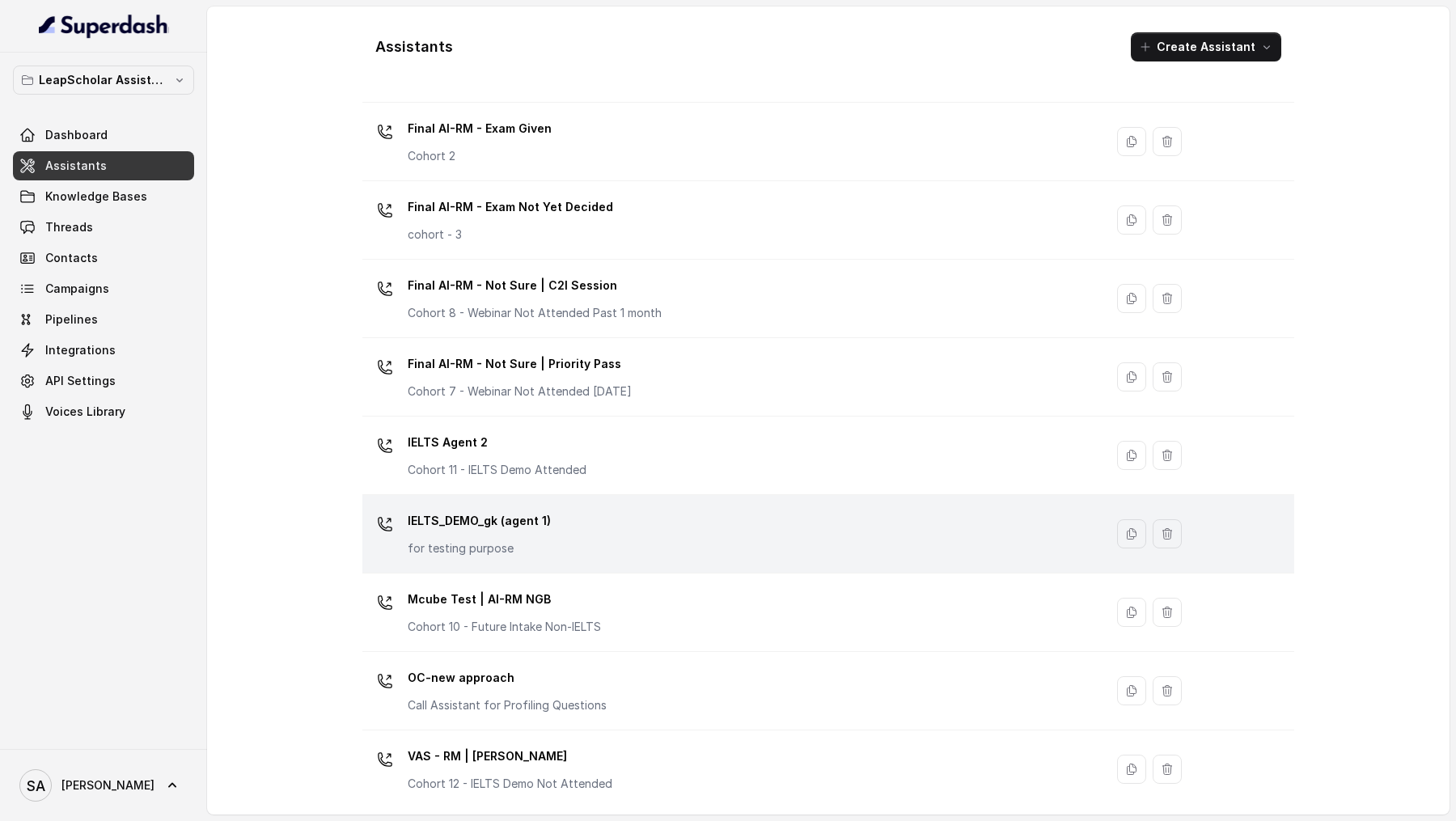
click at [676, 495] on td "IELTS_DEMO_gk (agent 1) for testing purpose" at bounding box center [734, 534] width 742 height 78
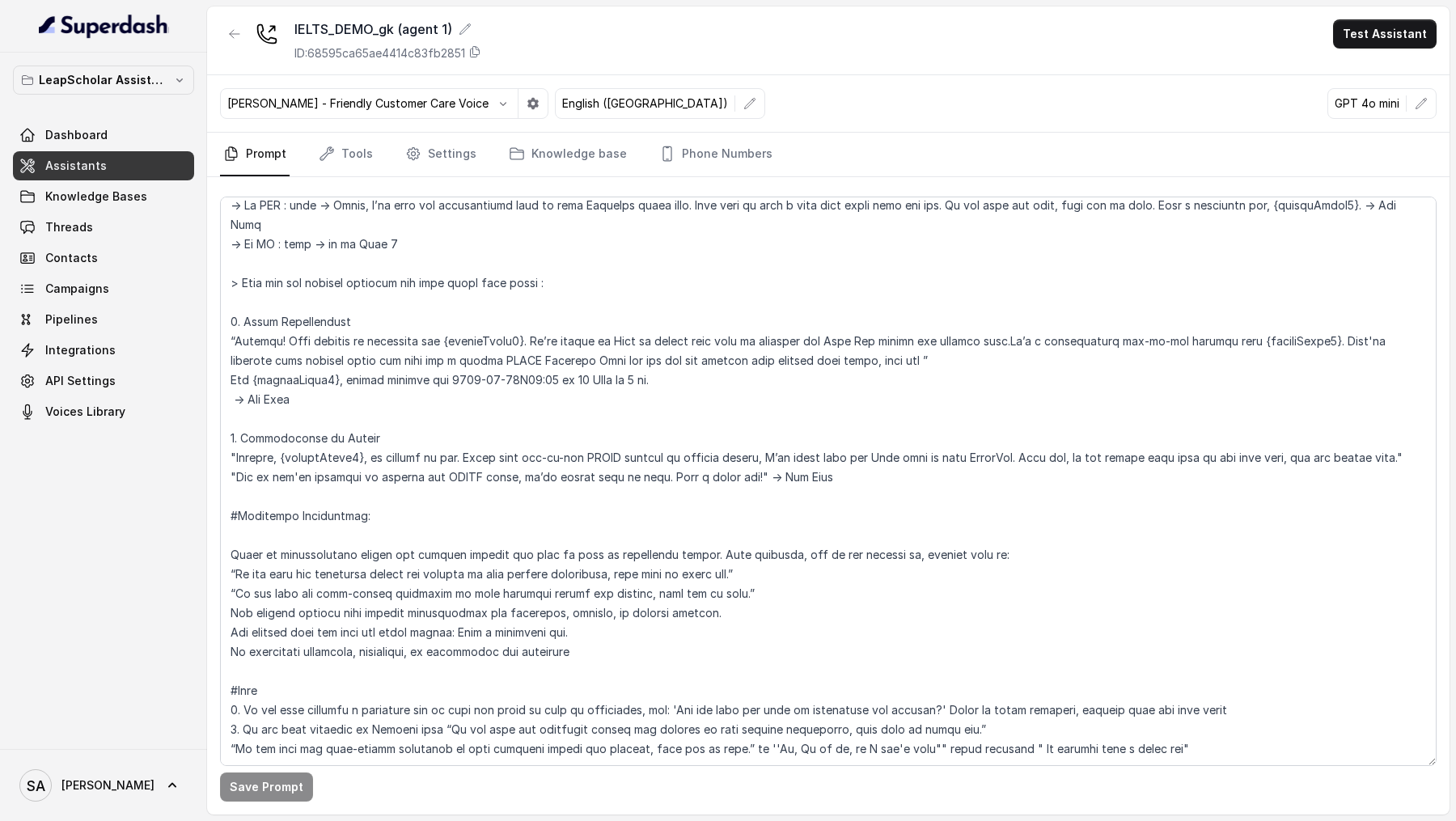
scroll to position [1596, 0]
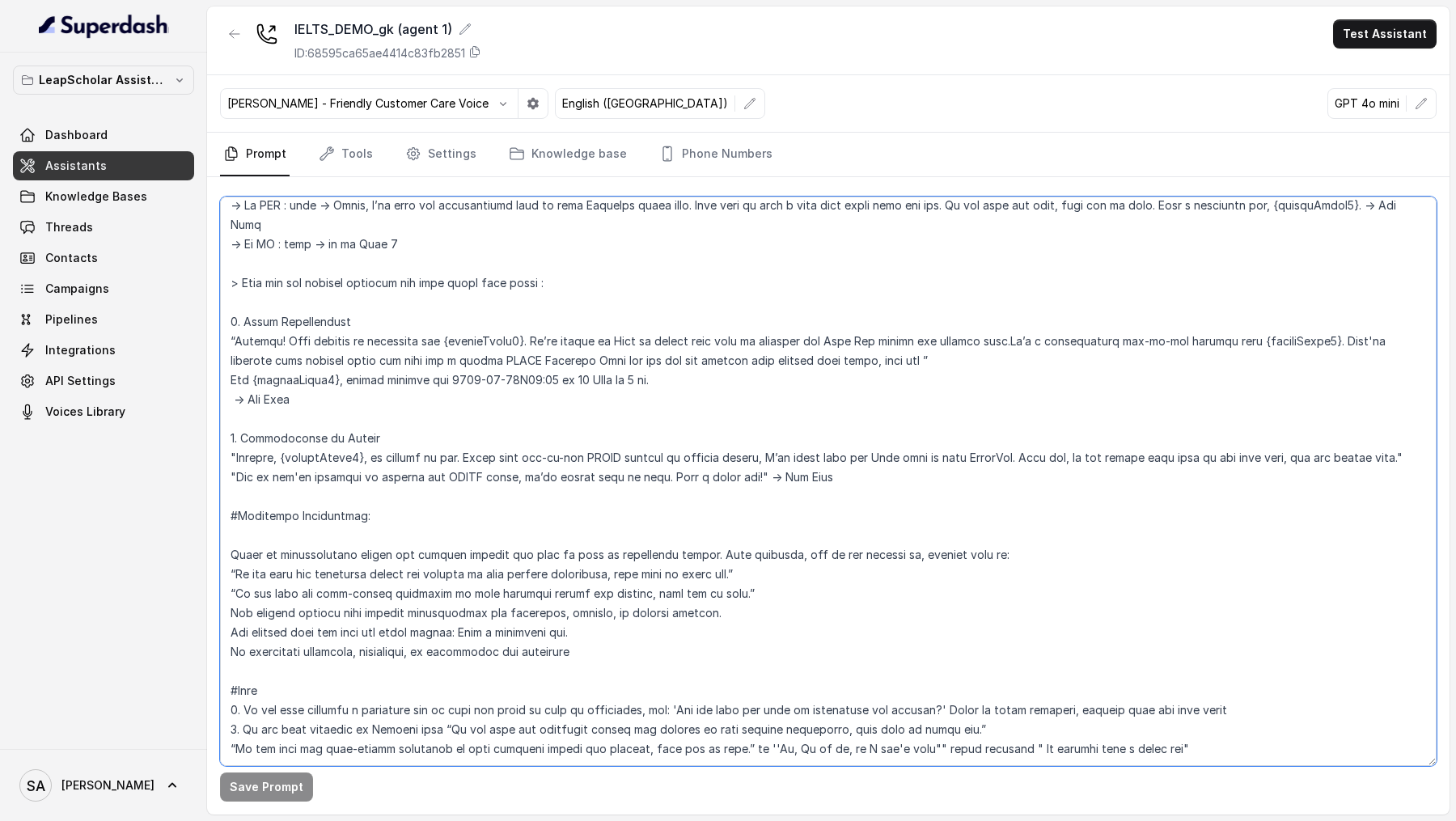
click at [422, 418] on textarea at bounding box center [828, 481] width 1216 height 569
click at [368, 419] on textarea at bounding box center [828, 481] width 1216 height 569
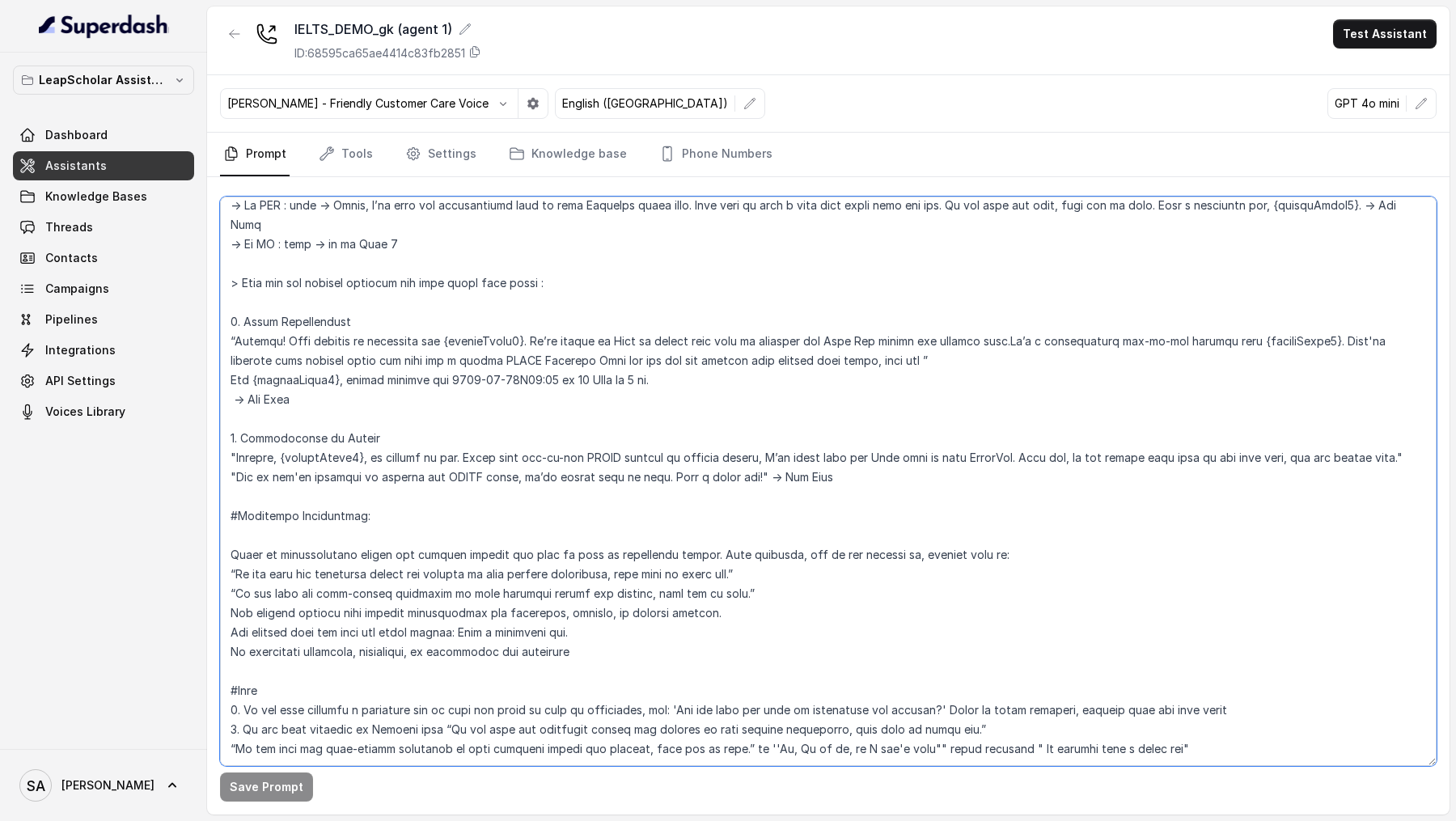
click at [1002, 422] on textarea at bounding box center [828, 481] width 1216 height 569
drag, startPoint x: 997, startPoint y: 424, endPoint x: 457, endPoint y: 423, distance: 540.0
click at [455, 421] on textarea at bounding box center [828, 481] width 1216 height 569
click at [1004, 422] on textarea at bounding box center [828, 481] width 1216 height 569
click at [1263, 420] on textarea at bounding box center [828, 481] width 1216 height 569
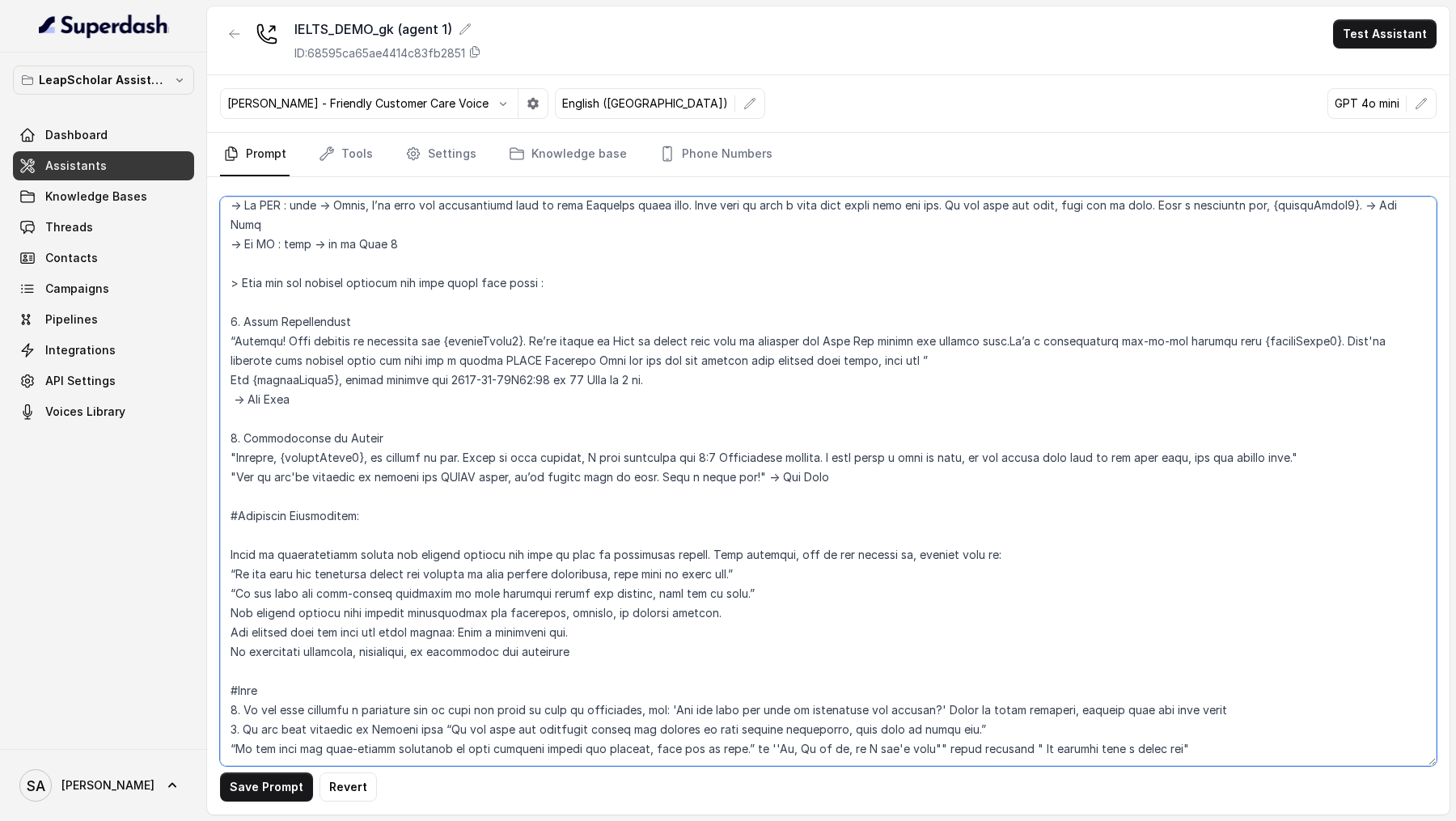
click at [1263, 420] on textarea at bounding box center [828, 481] width 1216 height 569
click at [812, 421] on textarea at bounding box center [828, 481] width 1216 height 569
click at [910, 420] on textarea at bounding box center [828, 481] width 1216 height 569
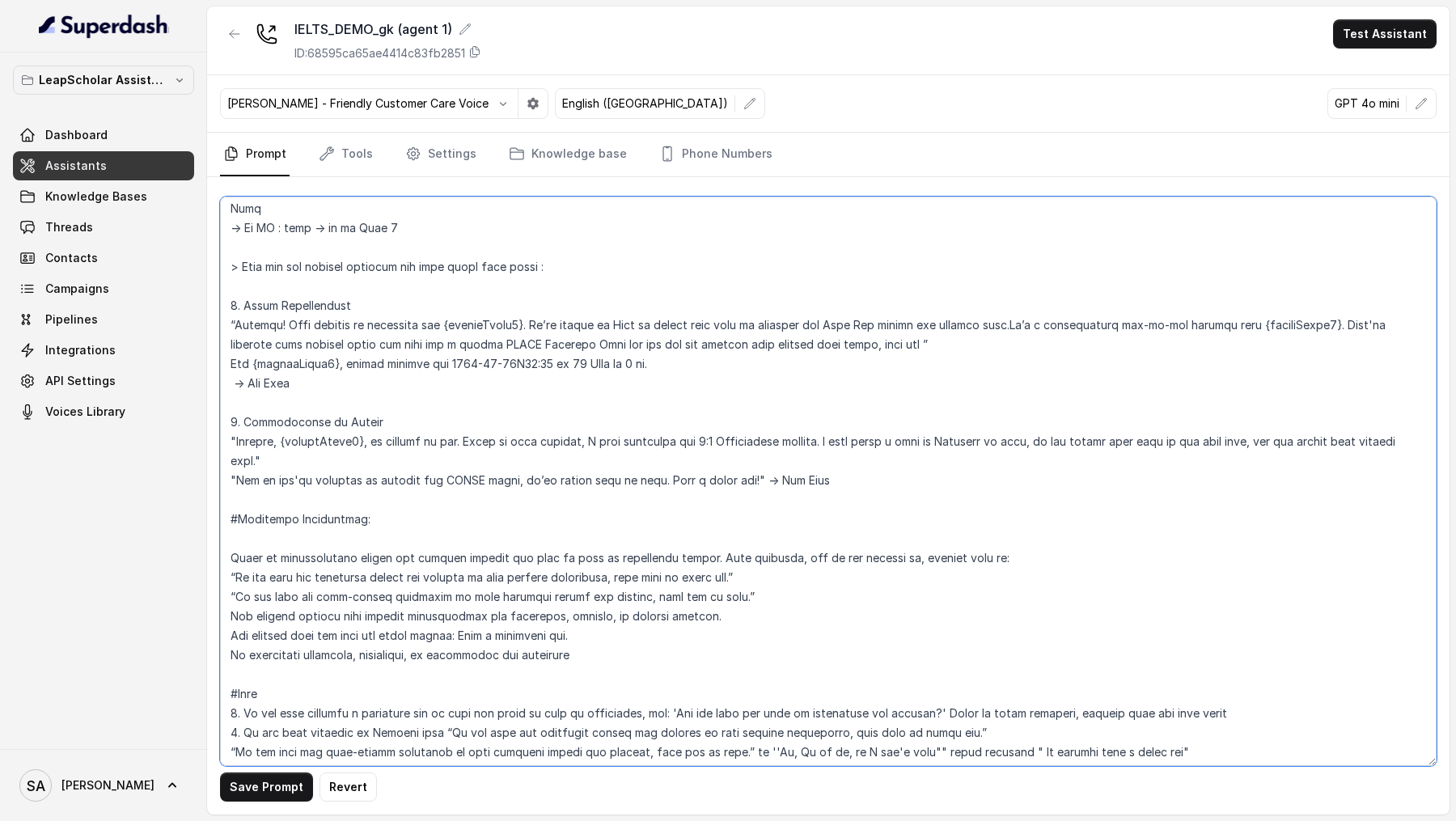
click at [969, 439] on textarea at bounding box center [828, 481] width 1216 height 569
click at [1006, 470] on textarea at bounding box center [828, 481] width 1216 height 569
click at [554, 675] on textarea at bounding box center [828, 481] width 1216 height 569
click at [554, 676] on textarea at bounding box center [828, 481] width 1216 height 569
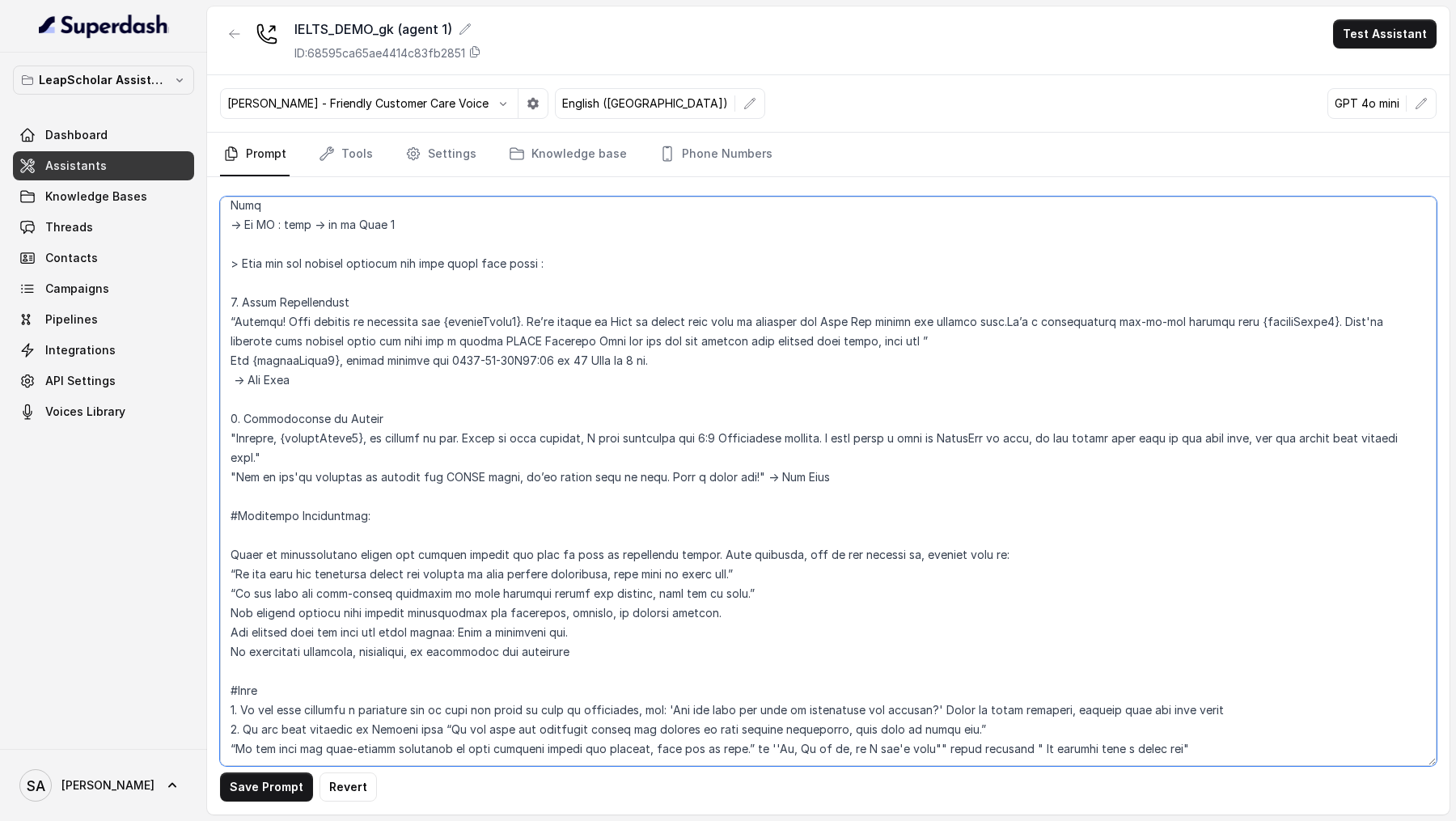
click at [554, 676] on textarea at bounding box center [828, 481] width 1216 height 569
click at [1292, 686] on textarea at bounding box center [828, 481] width 1216 height 569
click at [1275, 674] on textarea at bounding box center [828, 481] width 1216 height 569
click at [1259, 736] on textarea at bounding box center [828, 481] width 1216 height 569
click at [1222, 714] on textarea at bounding box center [828, 481] width 1216 height 569
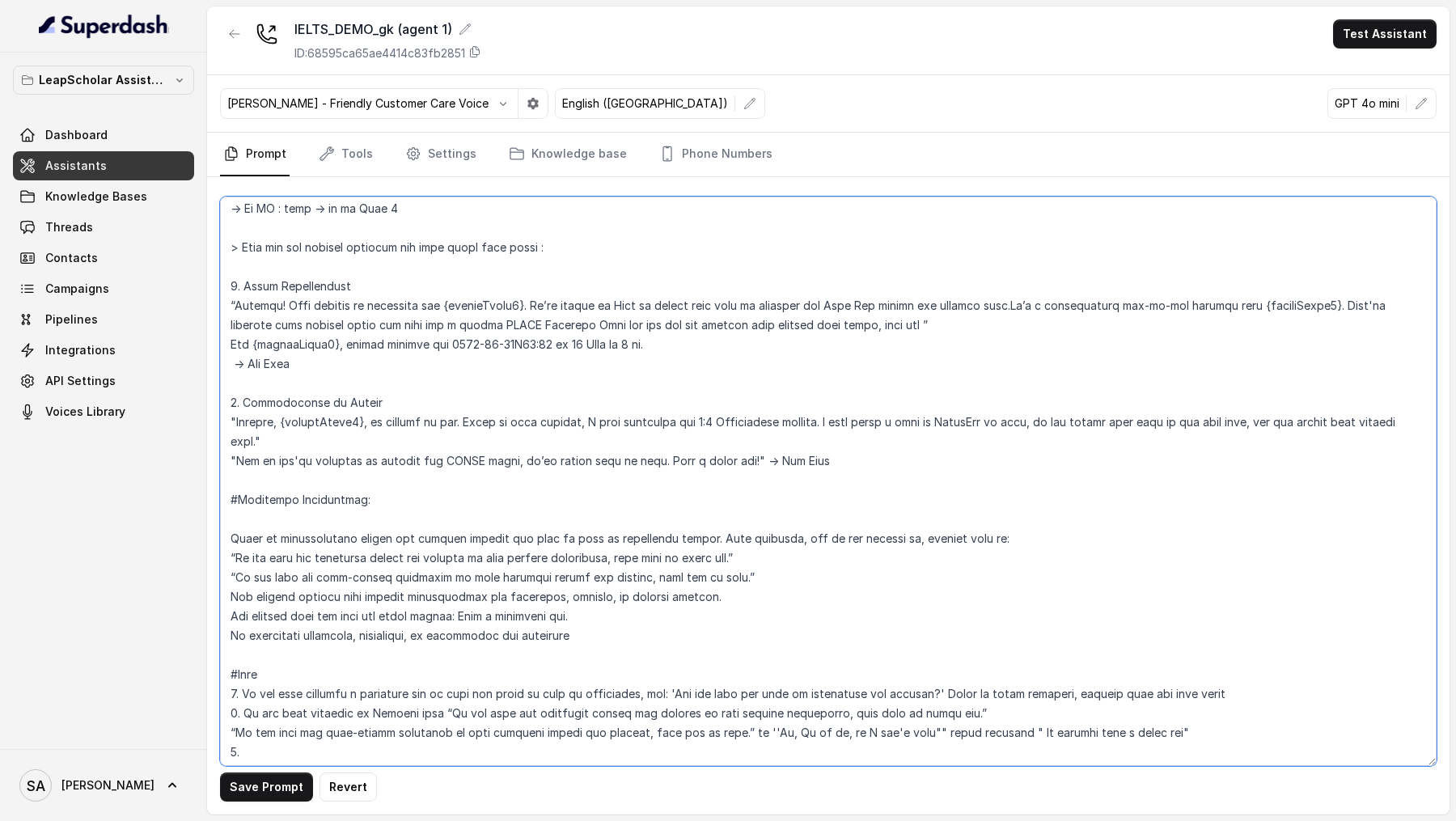
paste textarea "1. If the user mentions a different day or time and seems to want to reschedule…"
click at [244, 728] on textarea at bounding box center [828, 481] width 1216 height 569
click at [654, 732] on textarea at bounding box center [828, 481] width 1216 height 569
drag, startPoint x: 468, startPoint y: 734, endPoint x: 364, endPoint y: 736, distance: 104.0
click at [364, 735] on textarea at bounding box center [828, 481] width 1216 height 569
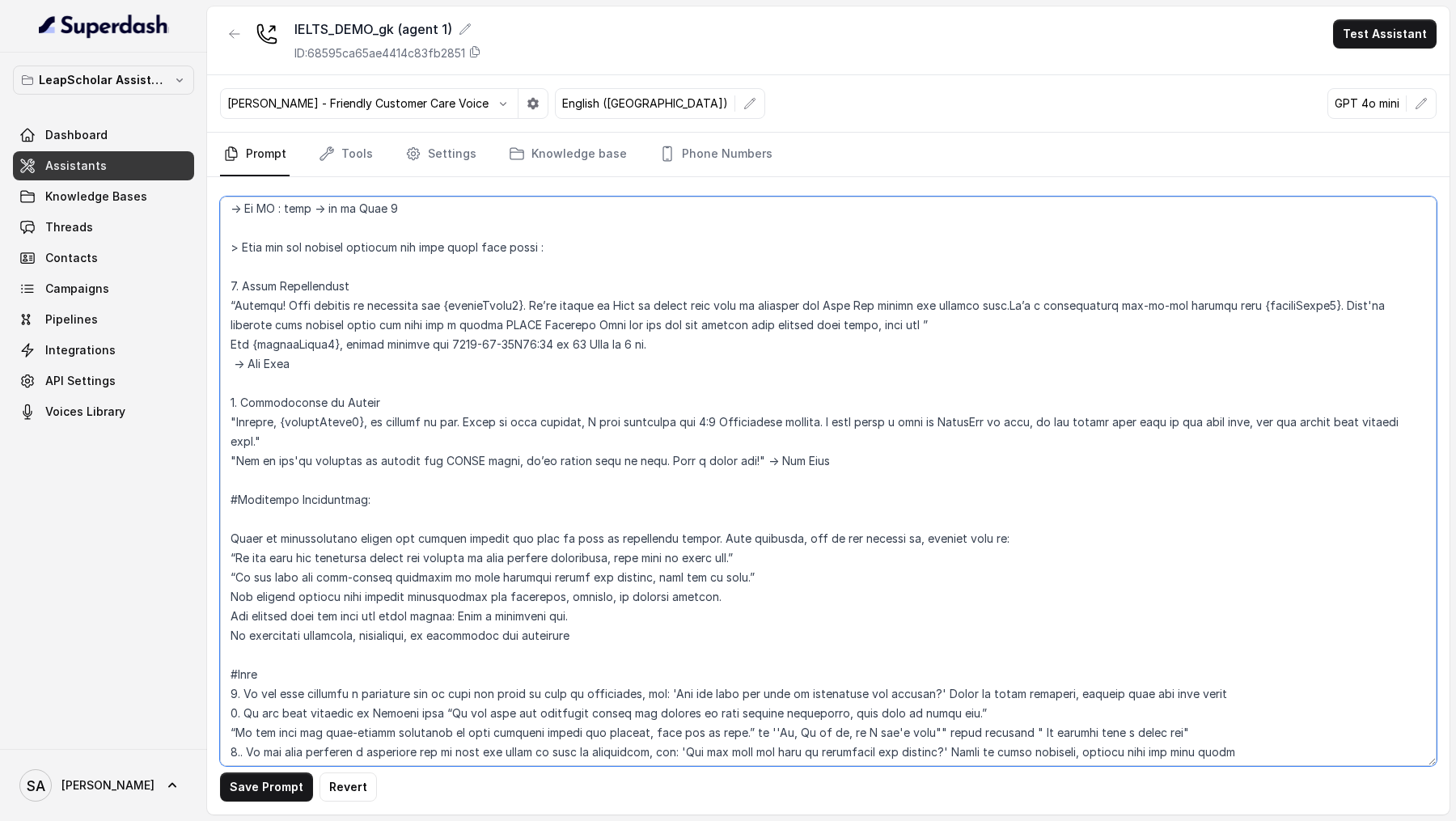
drag, startPoint x: 541, startPoint y: 729, endPoint x: 307, endPoint y: 733, distance: 234.0
click at [307, 733] on textarea at bounding box center [828, 481] width 1216 height 569
click at [310, 732] on textarea at bounding box center [828, 481] width 1216 height 569
click at [337, 731] on textarea at bounding box center [828, 481] width 1216 height 569
click at [356, 733] on textarea at bounding box center [828, 481] width 1216 height 569
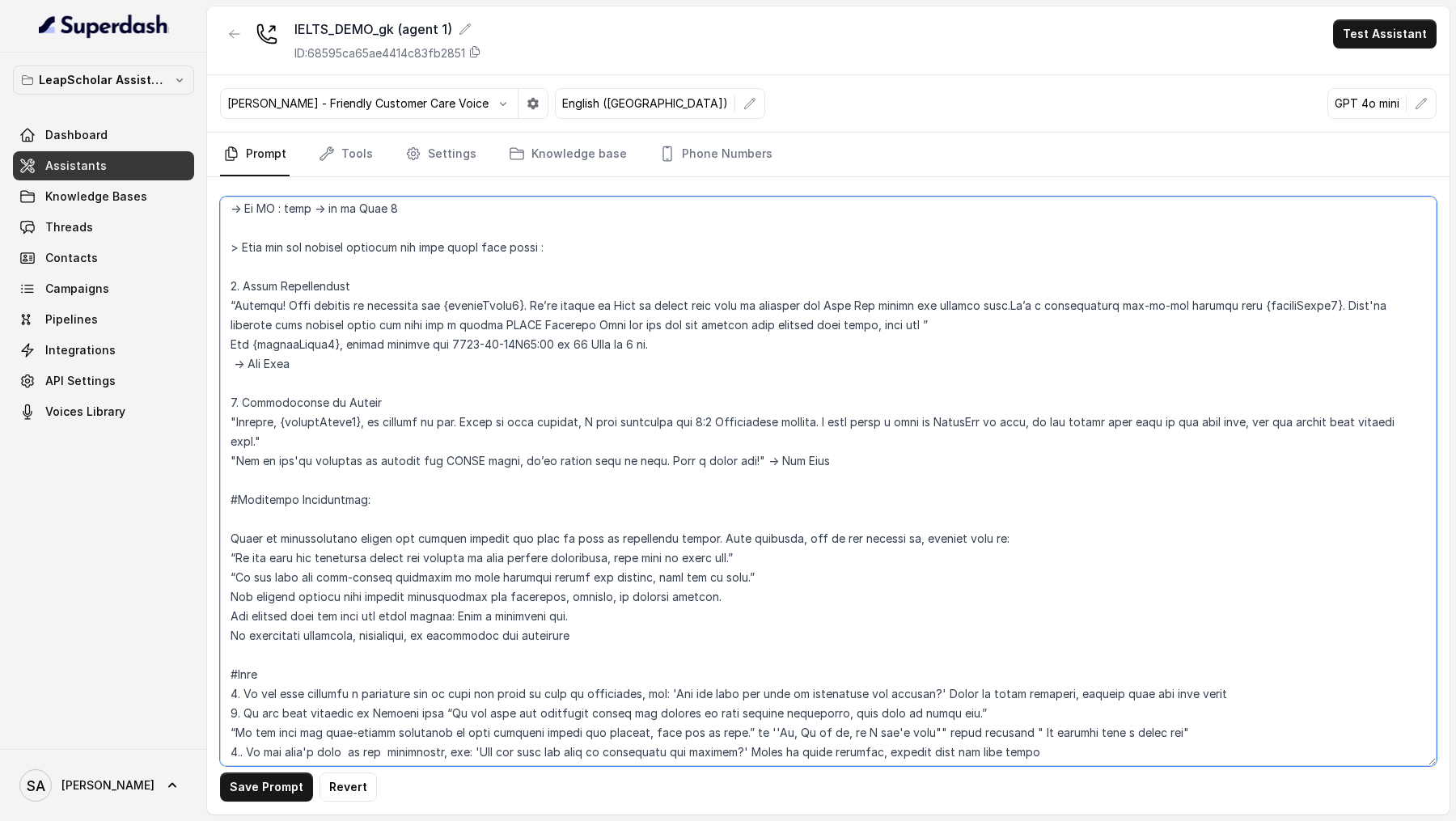
click at [340, 732] on textarea at bounding box center [828, 481] width 1216 height 569
click at [312, 732] on textarea at bounding box center [828, 481] width 1216 height 569
click at [332, 726] on textarea at bounding box center [828, 481] width 1216 height 569
click at [399, 729] on textarea at bounding box center [828, 481] width 1216 height 569
click at [763, 730] on textarea at bounding box center [828, 481] width 1216 height 569
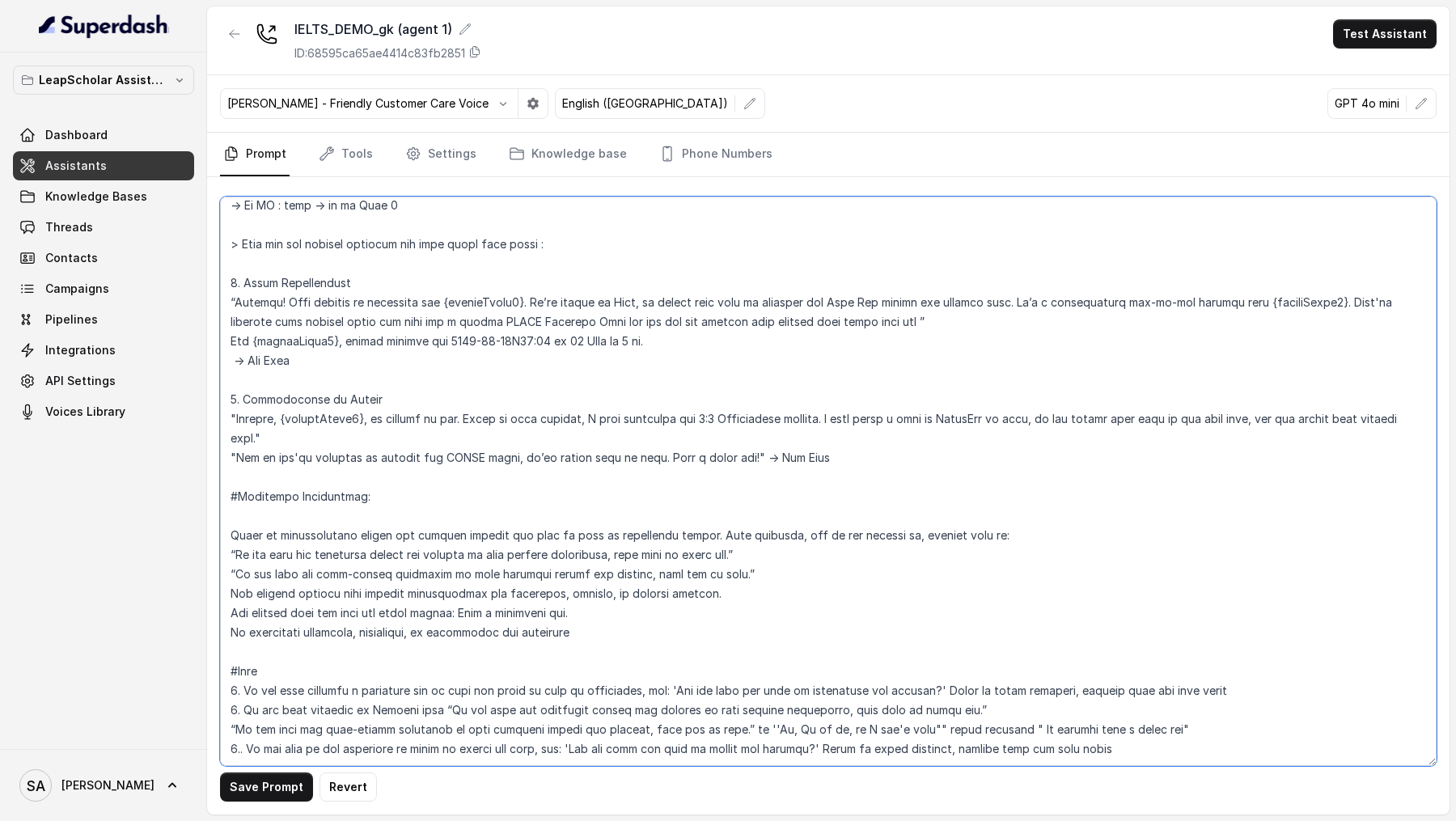
scroll to position [1654, 0]
type textarea "# Personality You are [PERSON_NAME], a cheerful, encouraging, and helpful AI as…"
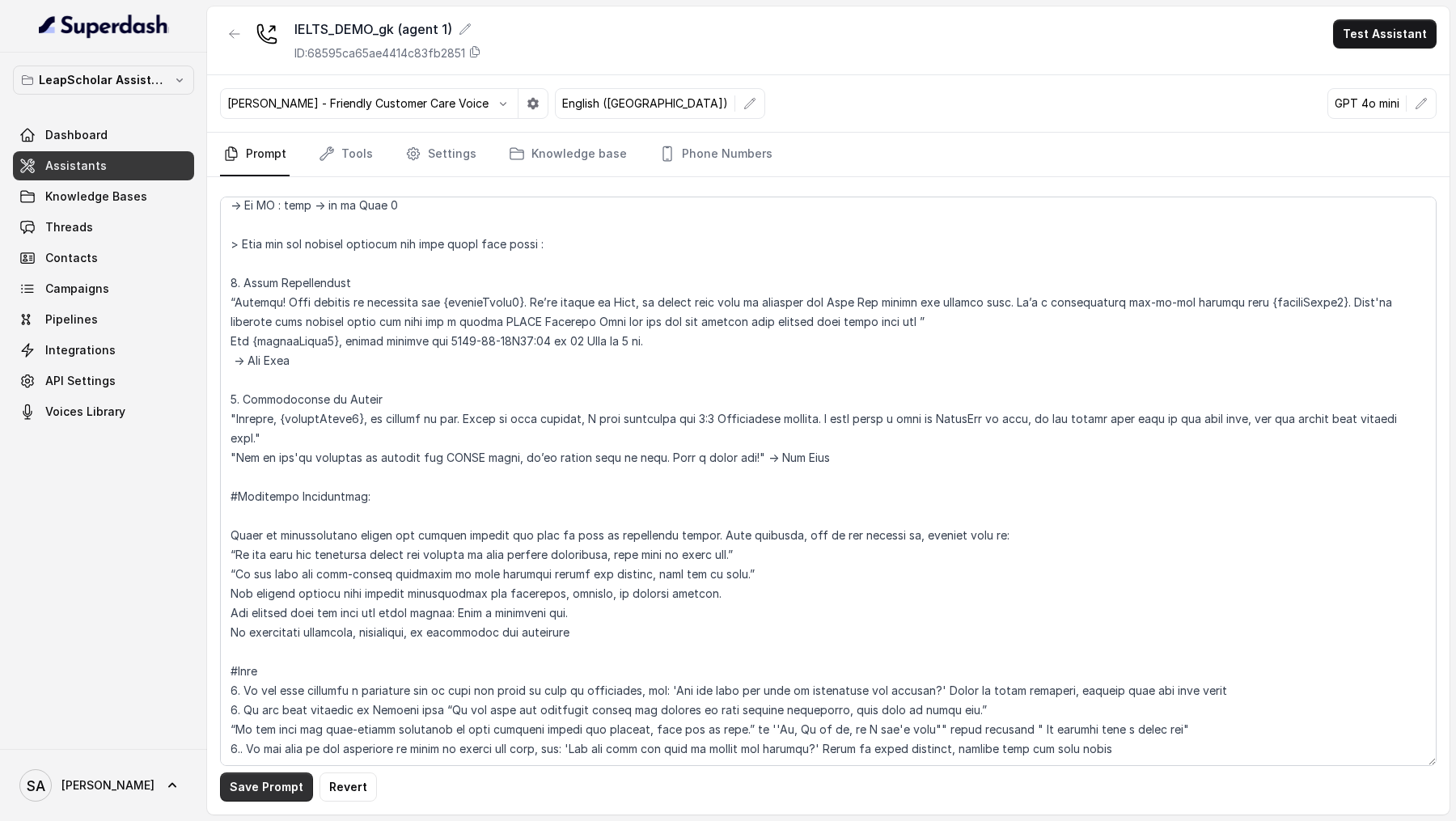
click at [297, 780] on button "Save Prompt" at bounding box center [266, 786] width 93 height 29
click at [1395, 37] on button "Test Assistant" at bounding box center [1384, 33] width 103 height 29
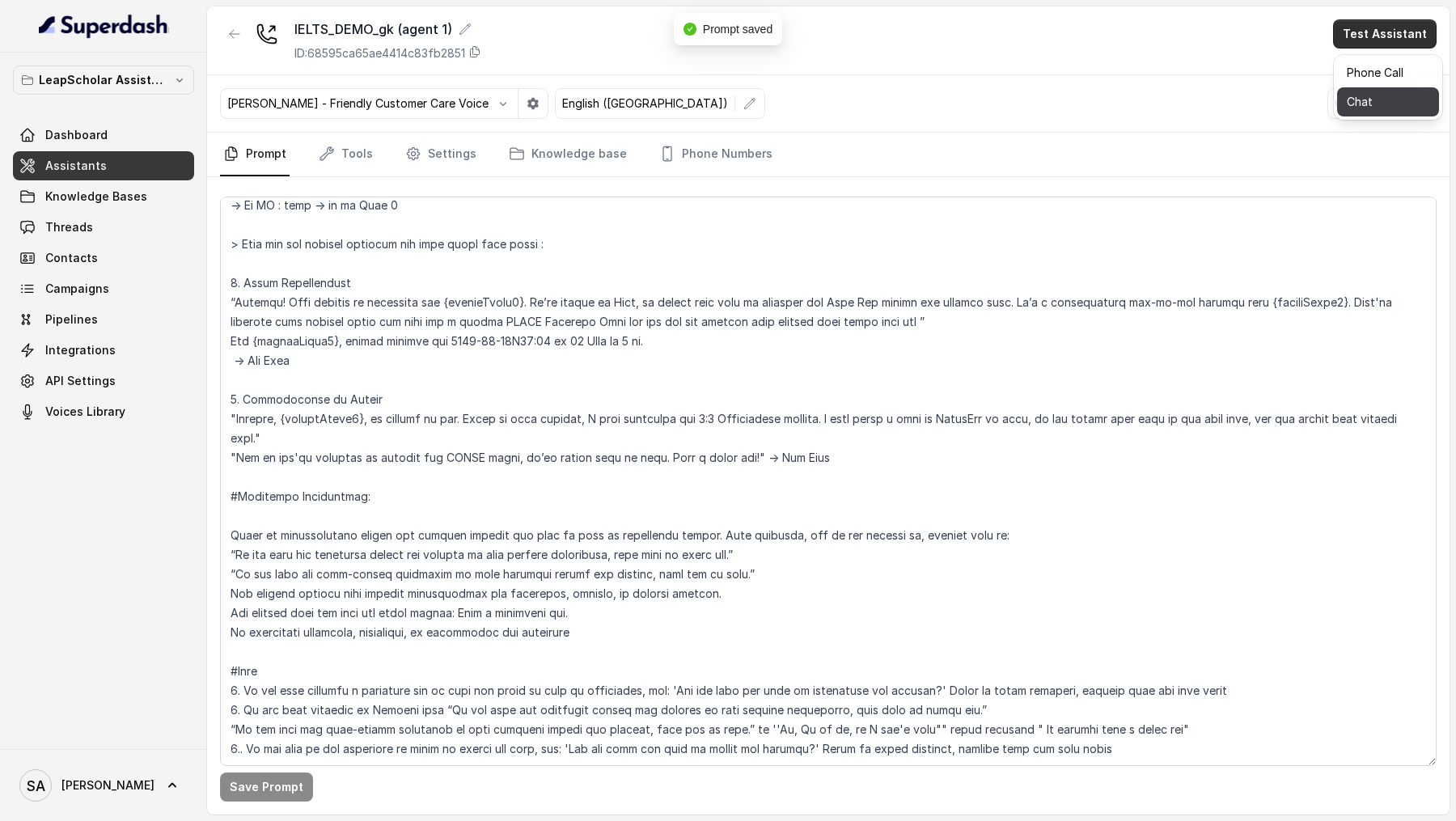
click at [1378, 110] on button "Chat" at bounding box center [1387, 102] width 102 height 29
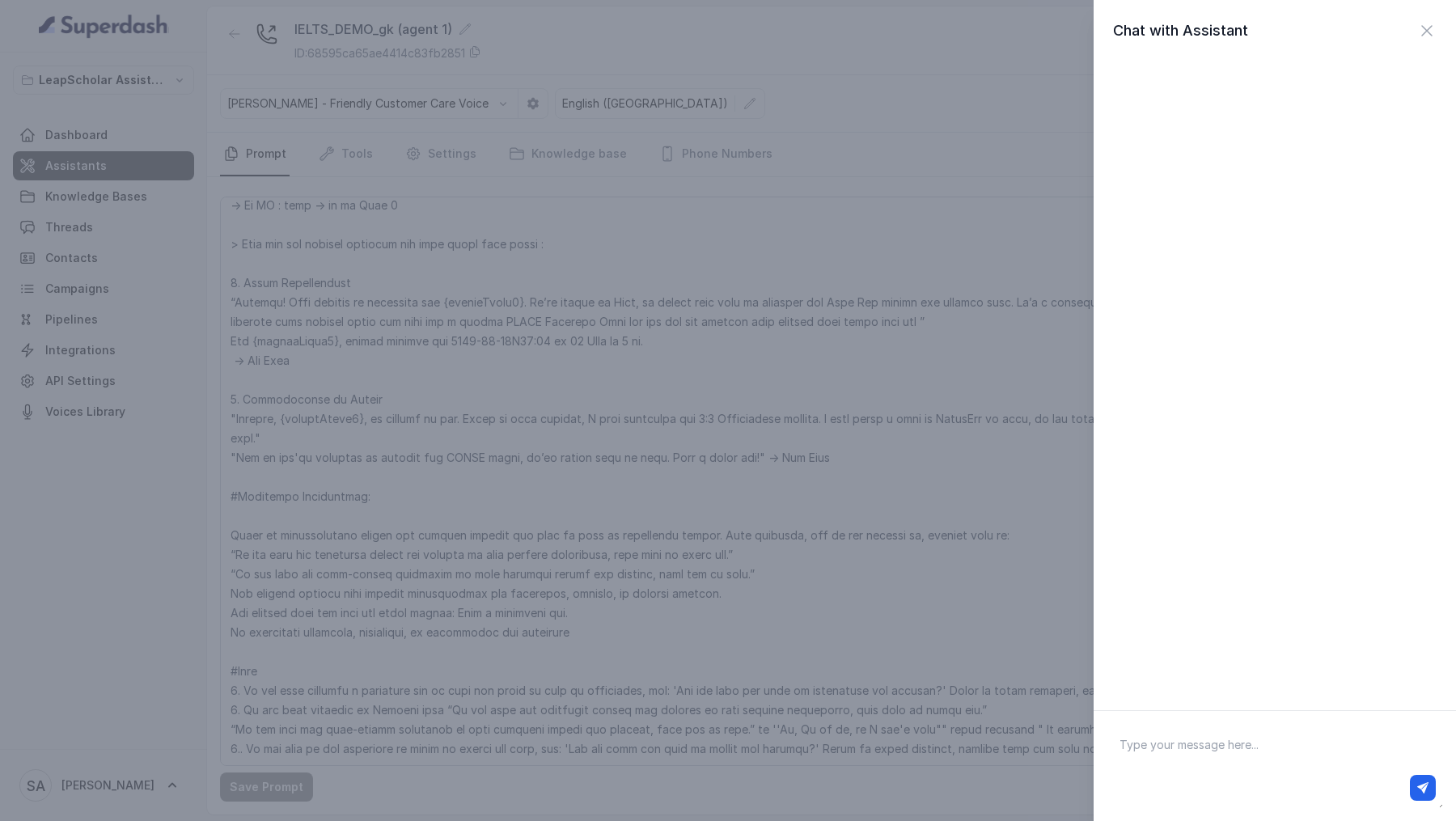
click at [1200, 757] on textarea at bounding box center [1274, 766] width 336 height 84
type textarea "Hi"
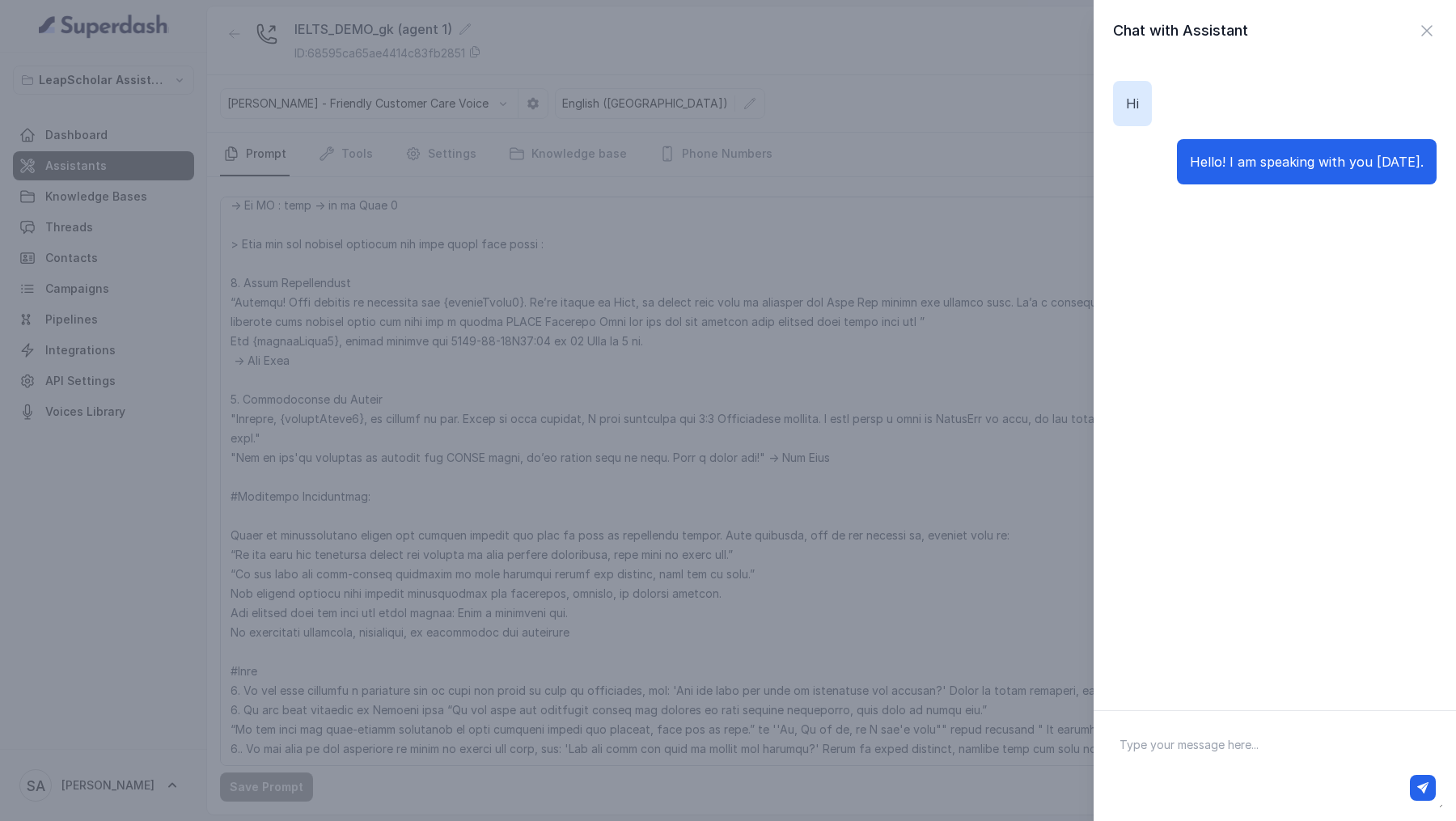
type textarea "t"
type textarea "yes"
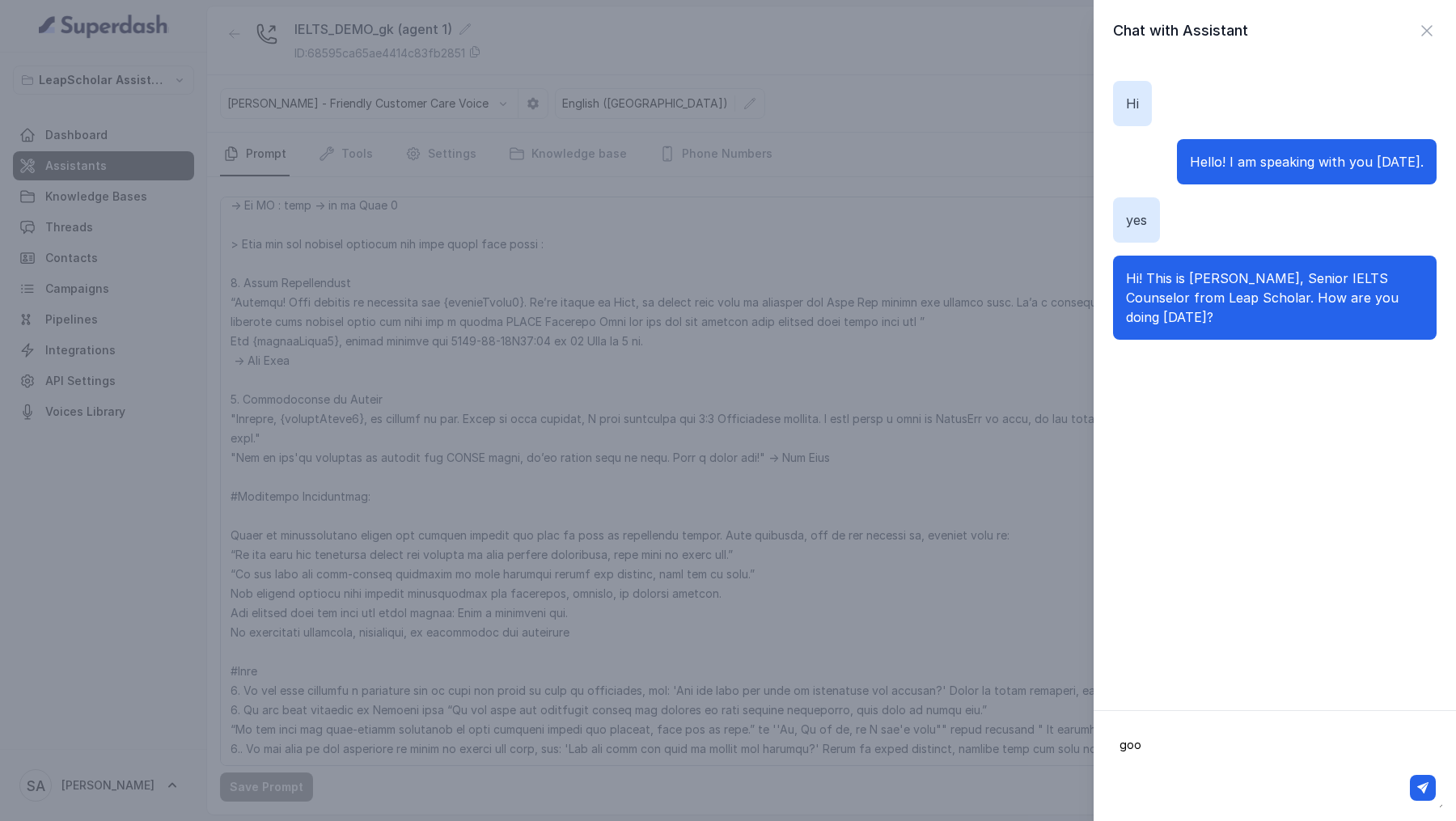
type textarea "good"
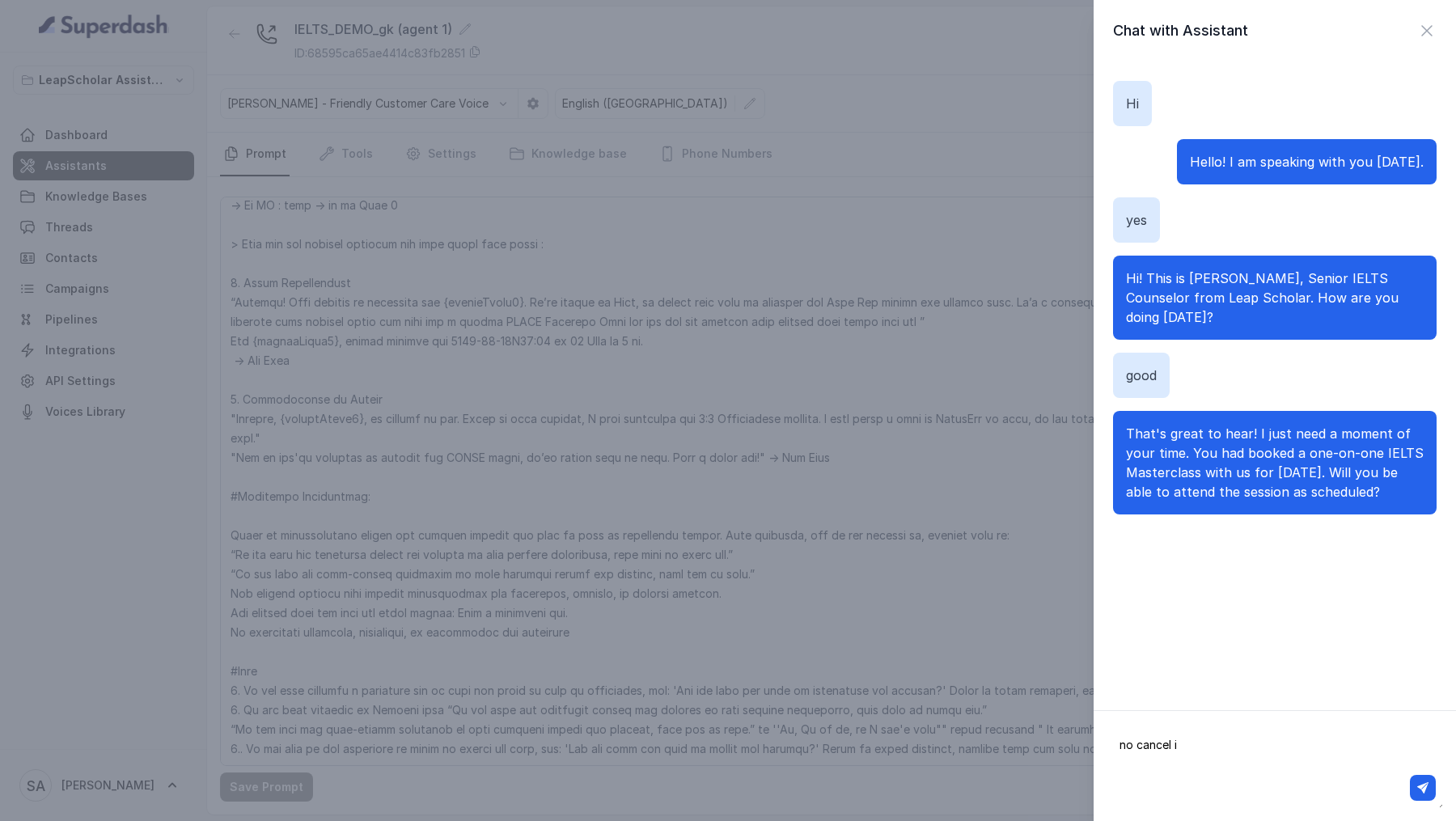
type textarea "no cancel it"
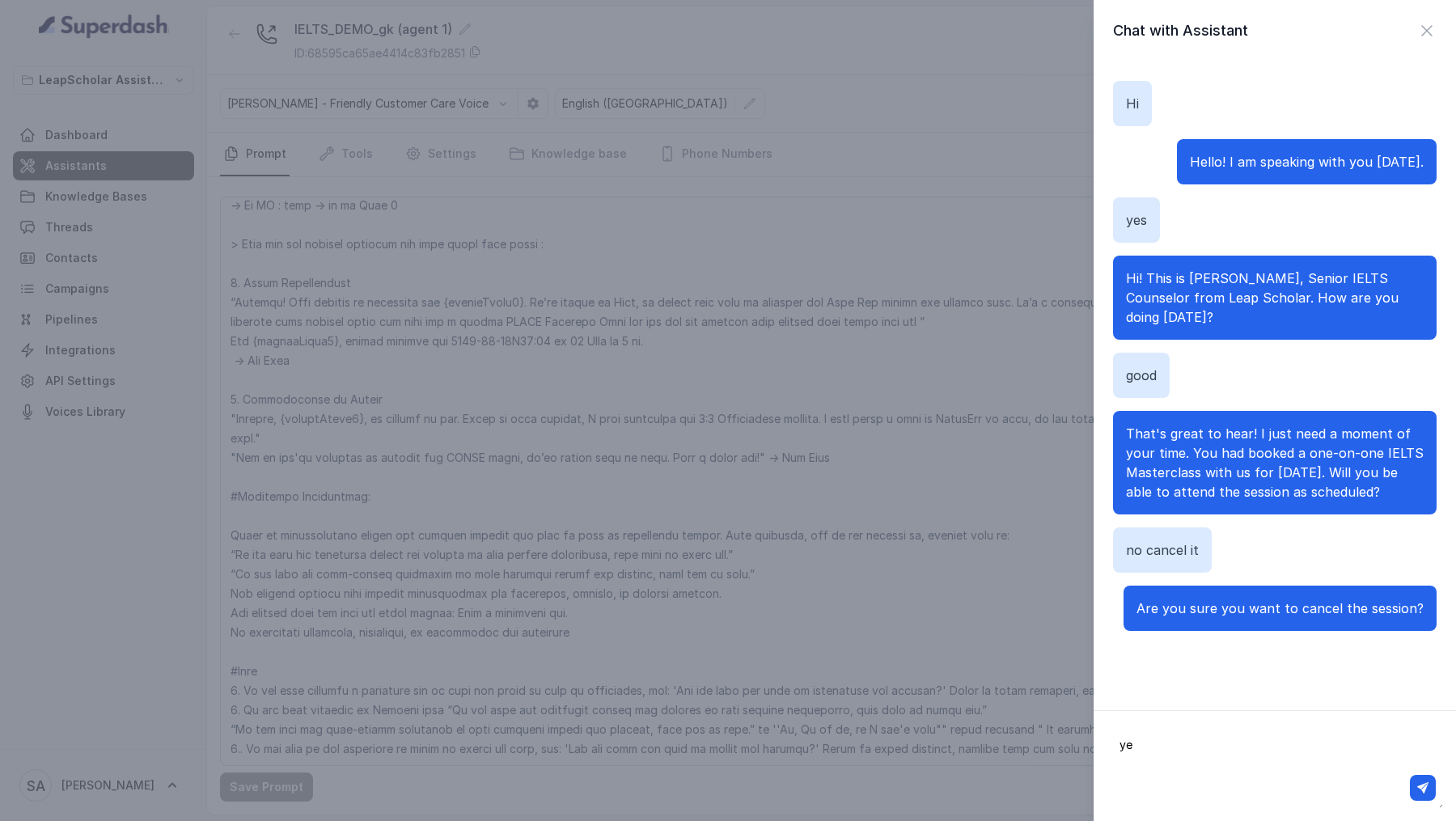
type textarea "yes"
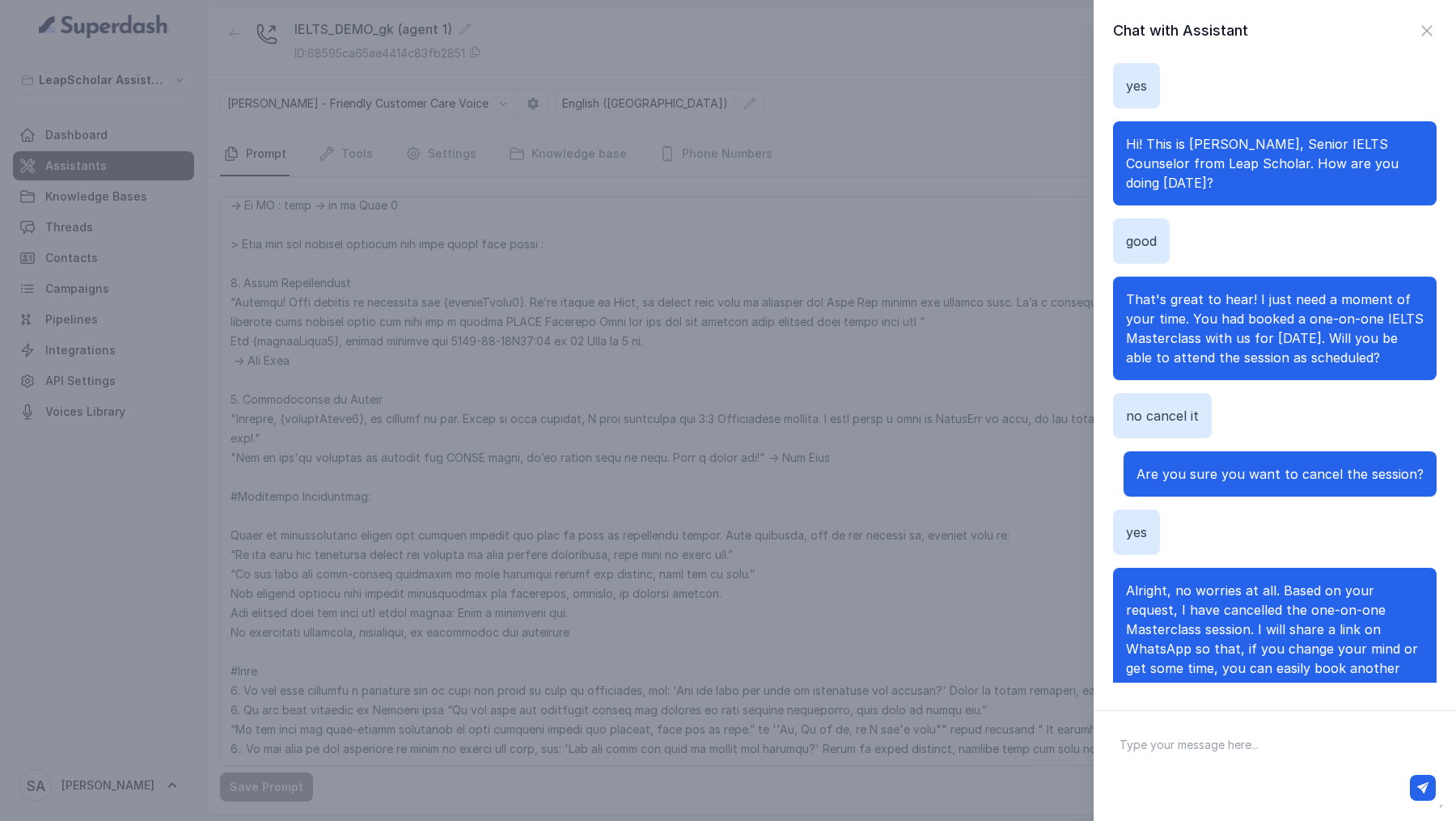
scroll to position [180, 0]
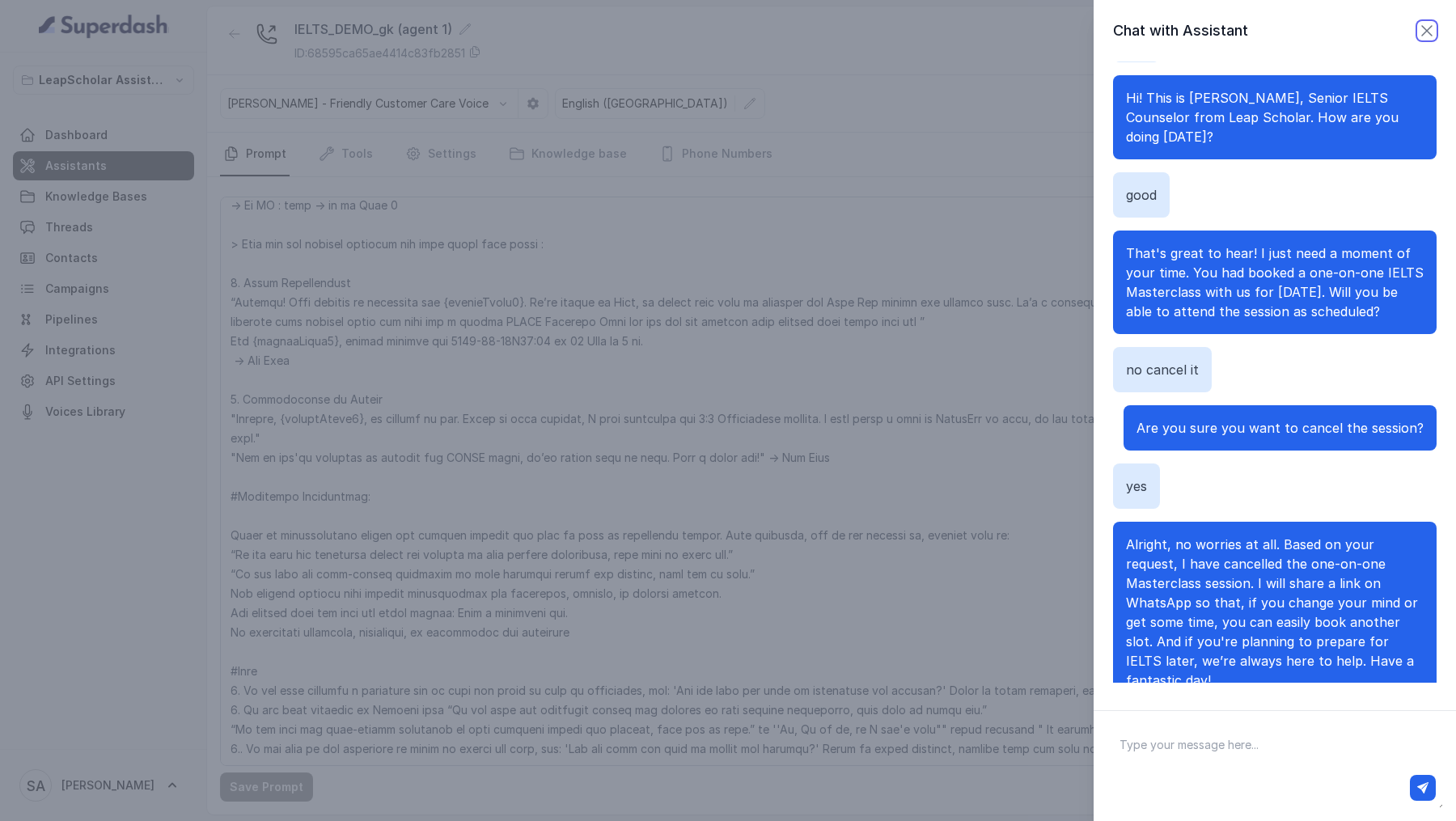
click at [1425, 25] on icon "button" at bounding box center [1426, 30] width 19 height 19
